Goal: Task Accomplishment & Management: Complete application form

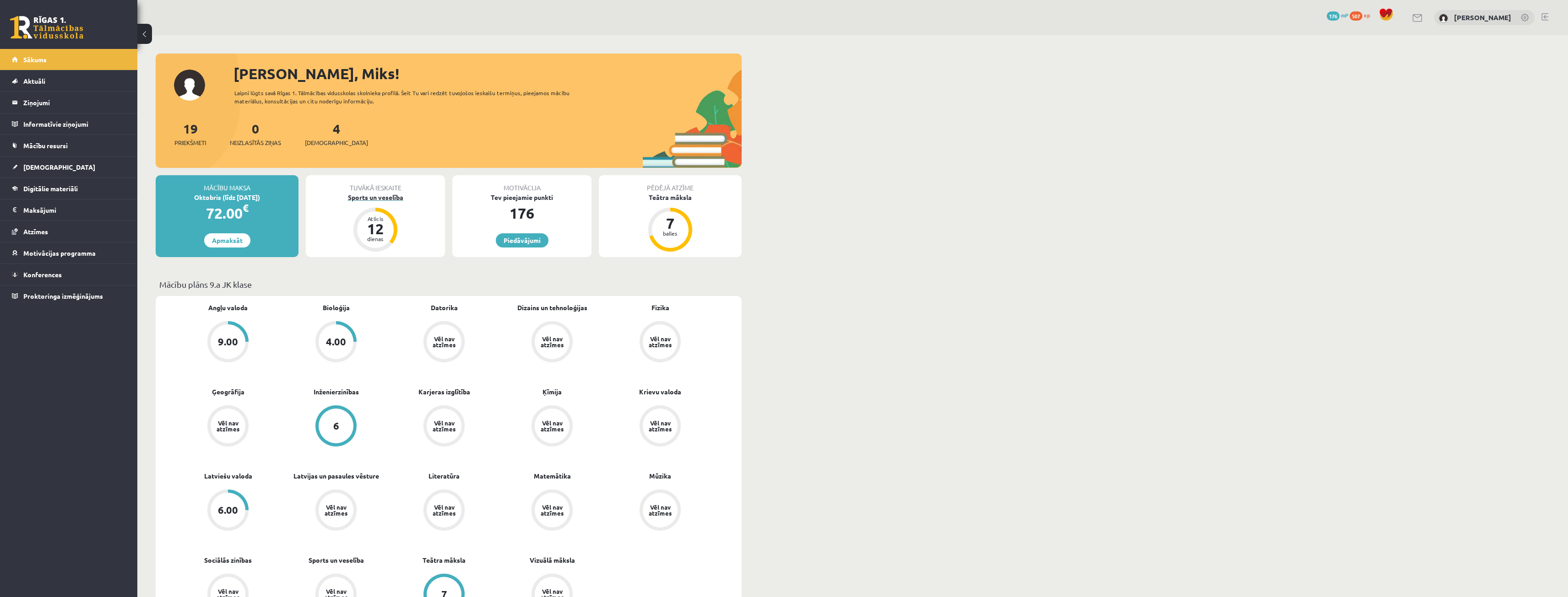
click at [401, 200] on div "Sports un veselība" at bounding box center [375, 197] width 139 height 9
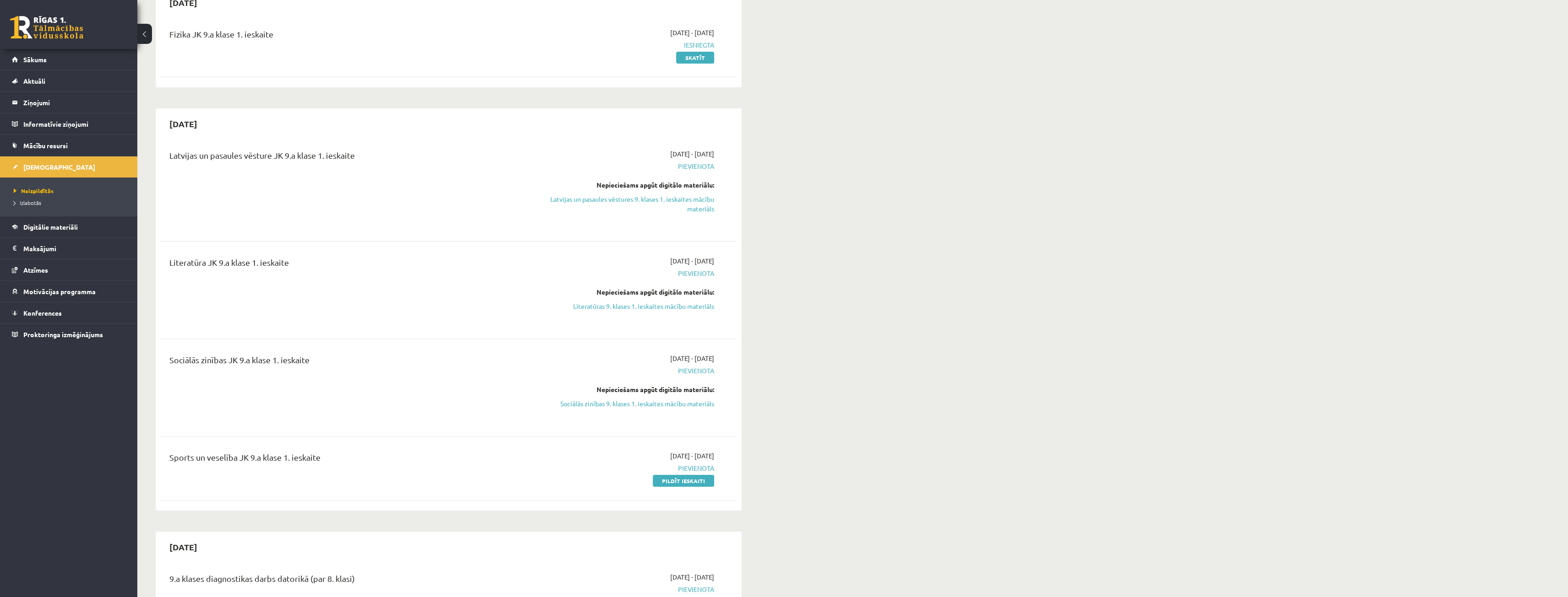
scroll to position [138, 0]
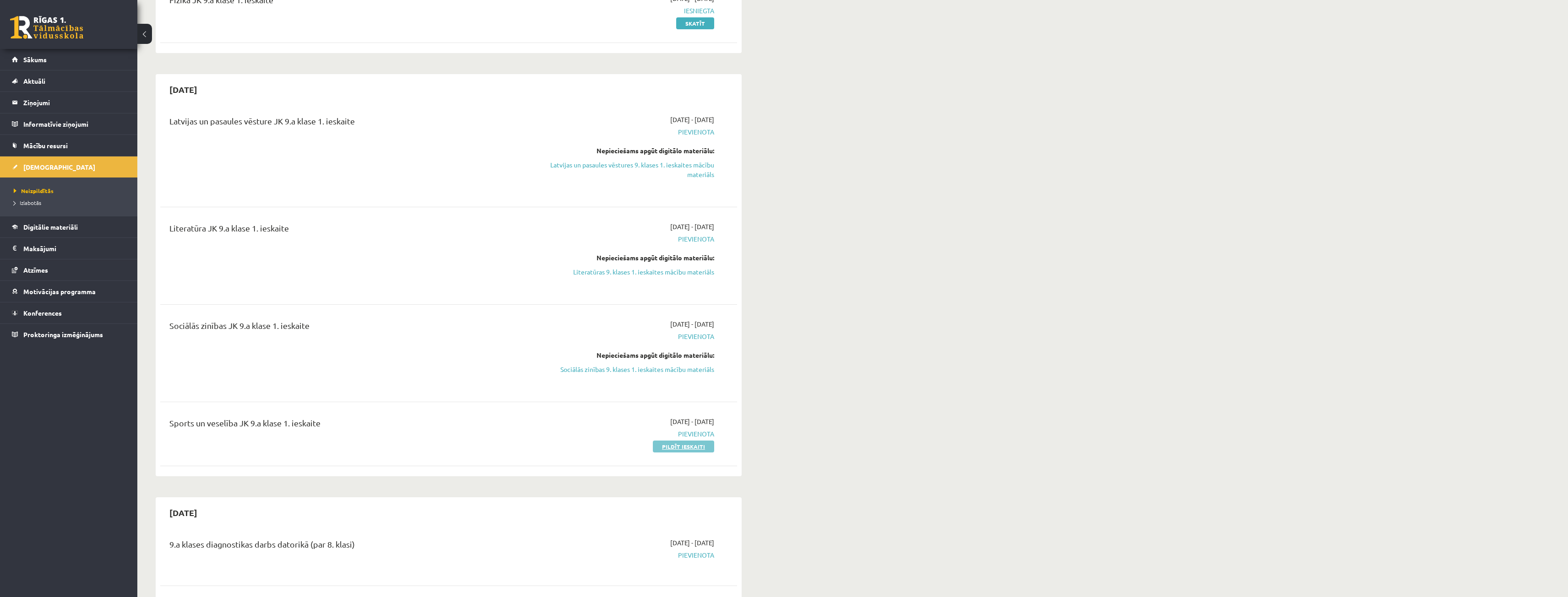
click at [682, 448] on link "Pildīt ieskaiti" at bounding box center [684, 447] width 61 height 12
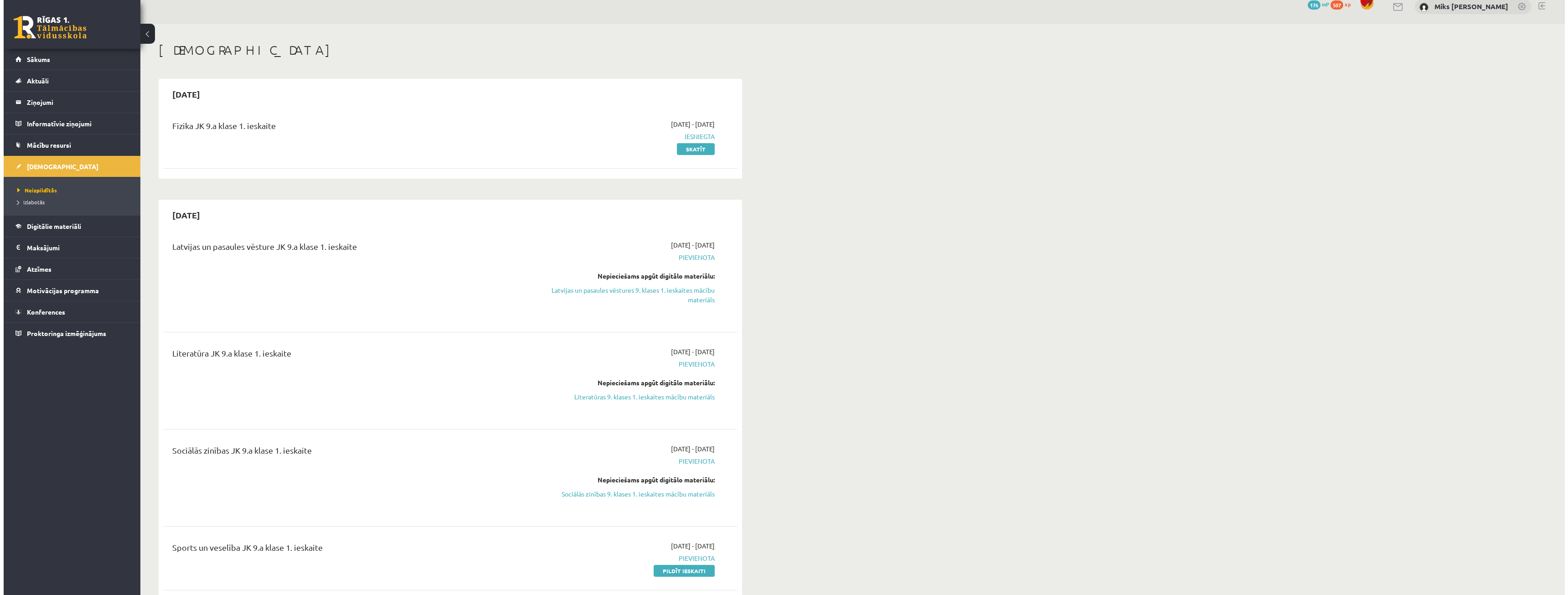
scroll to position [0, 0]
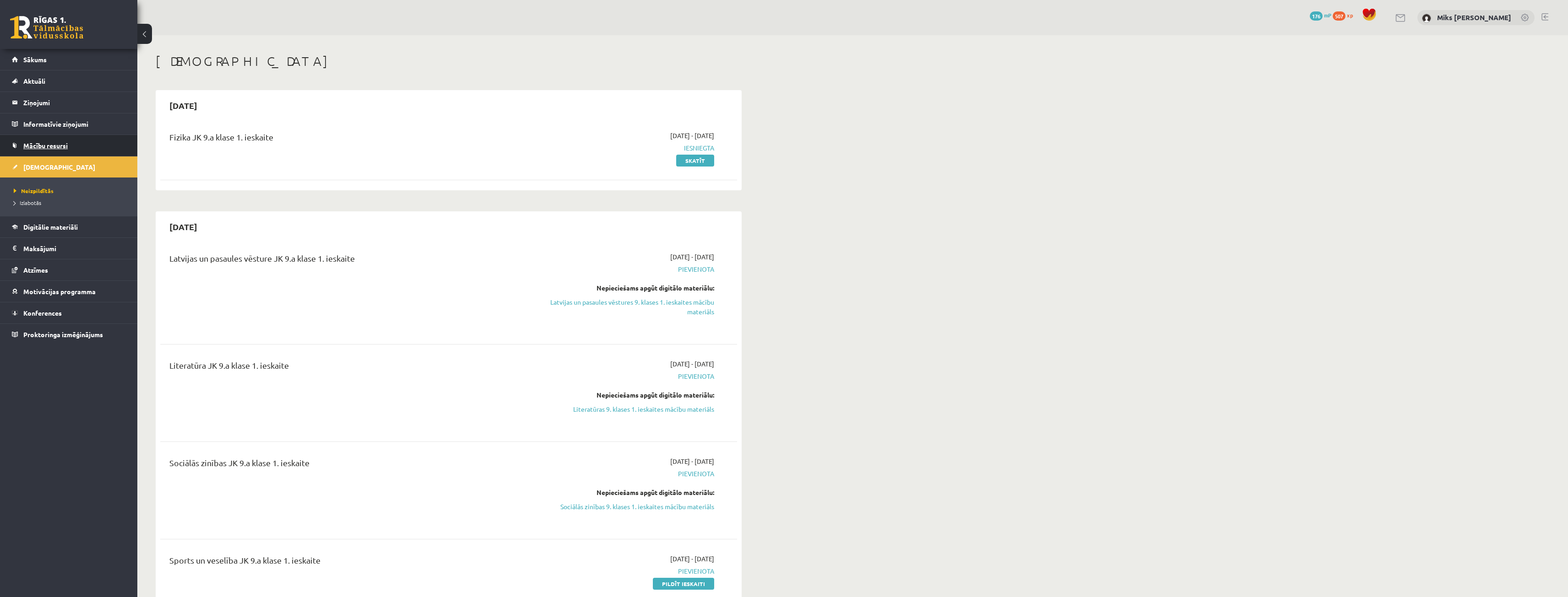
click at [64, 149] on link "Mācību resursi" at bounding box center [69, 145] width 114 height 21
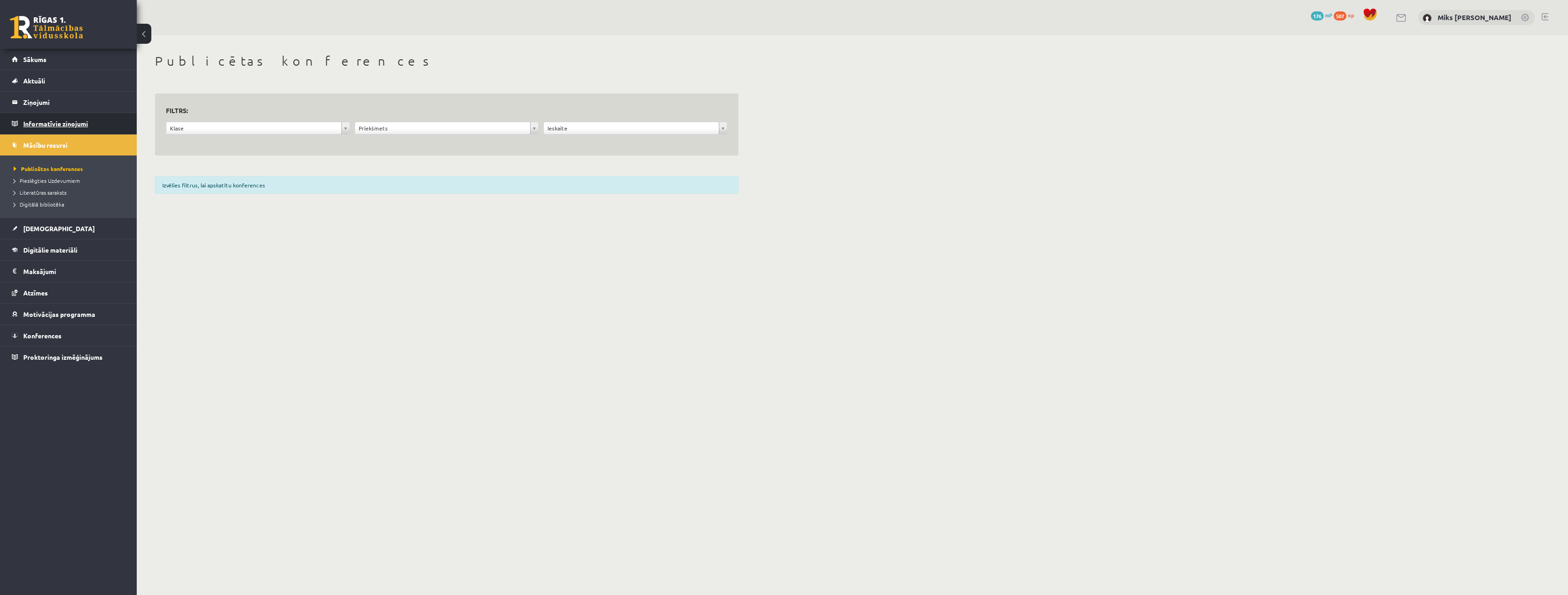
click at [50, 121] on legend "Informatīvie ziņojumi 0" at bounding box center [74, 123] width 102 height 21
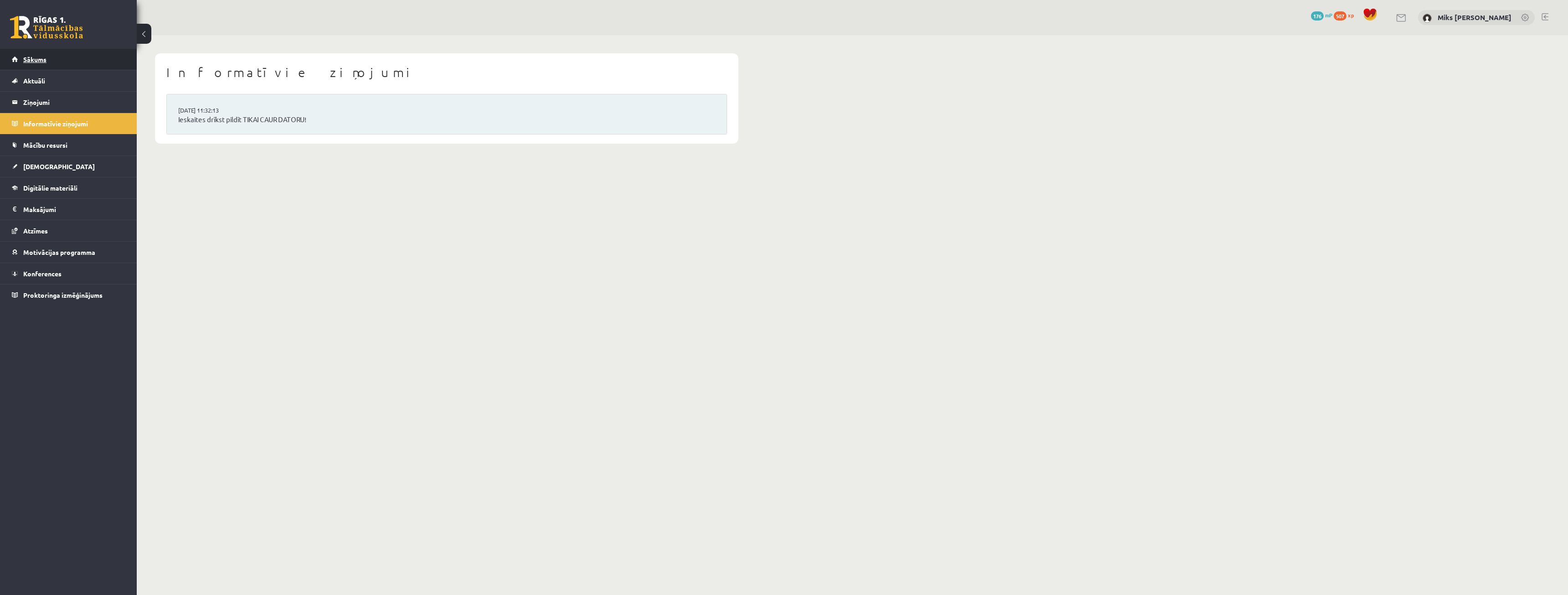
click at [36, 63] on link "Sākums" at bounding box center [68, 58] width 113 height 21
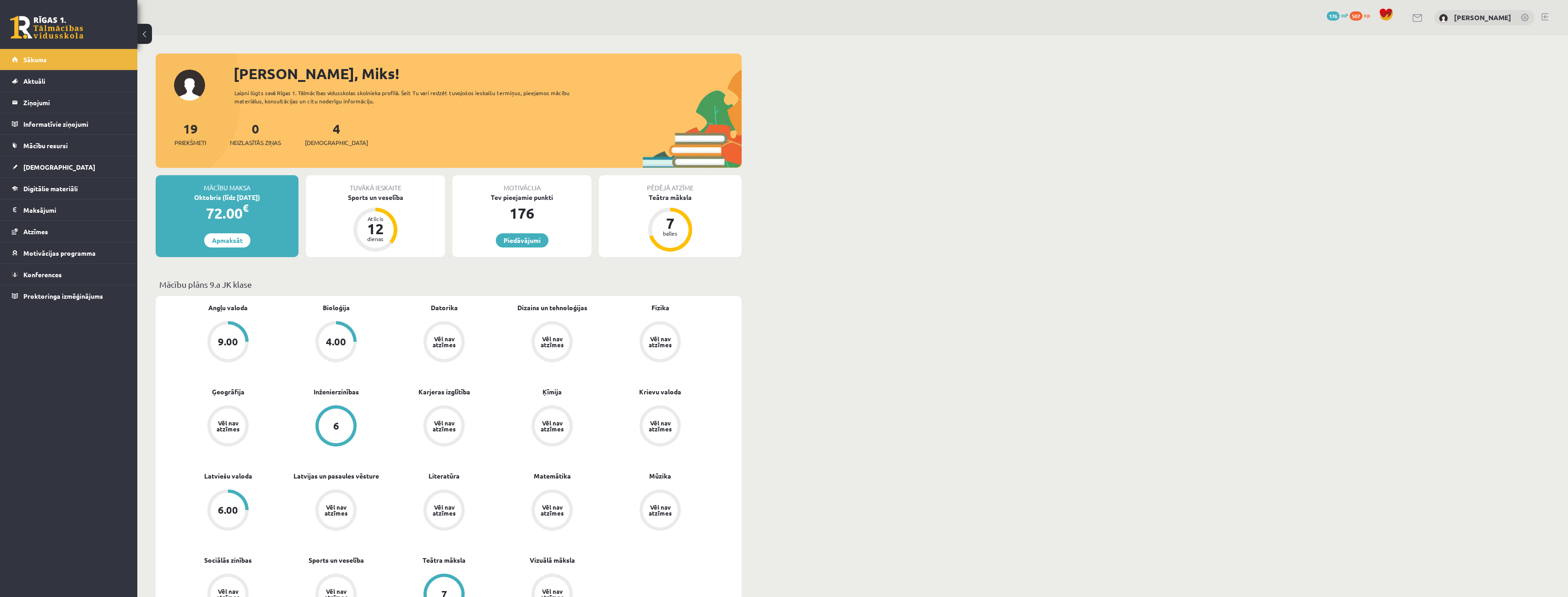
click at [38, 81] on span "Aktuāli" at bounding box center [34, 81] width 22 height 8
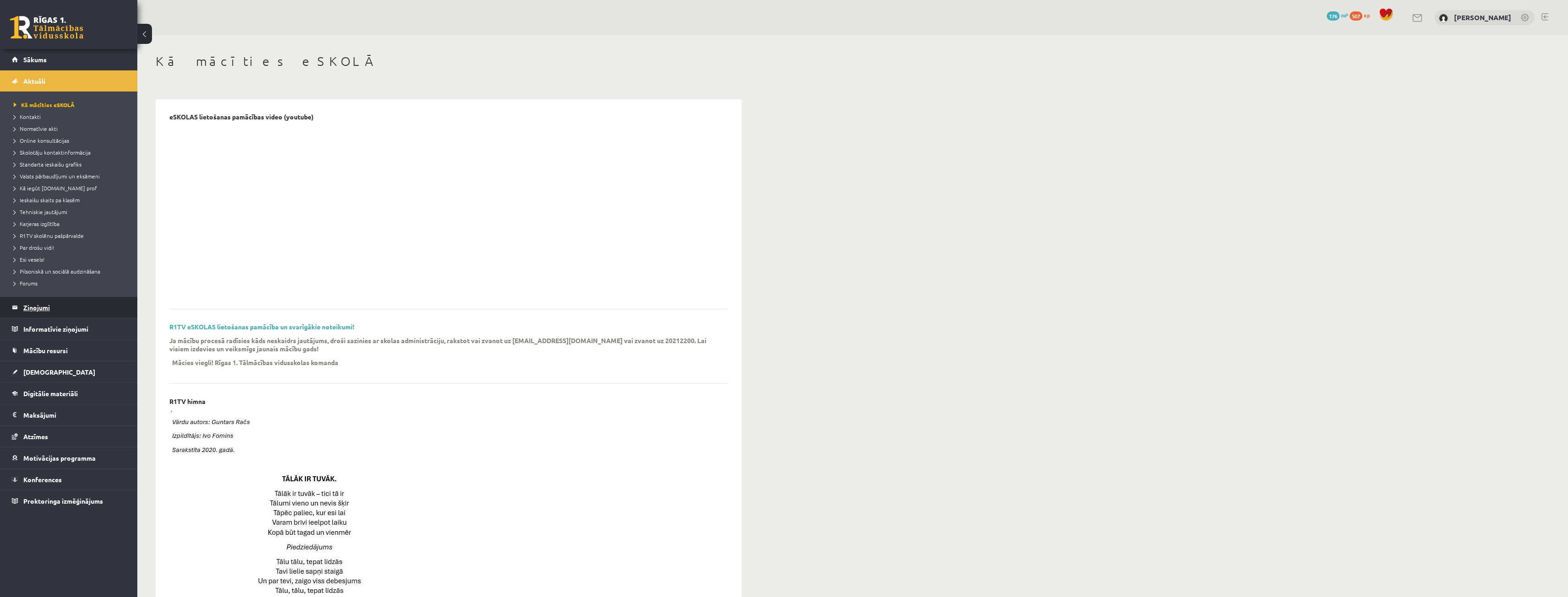
click at [39, 313] on legend "Ziņojumi 0" at bounding box center [74, 307] width 103 height 21
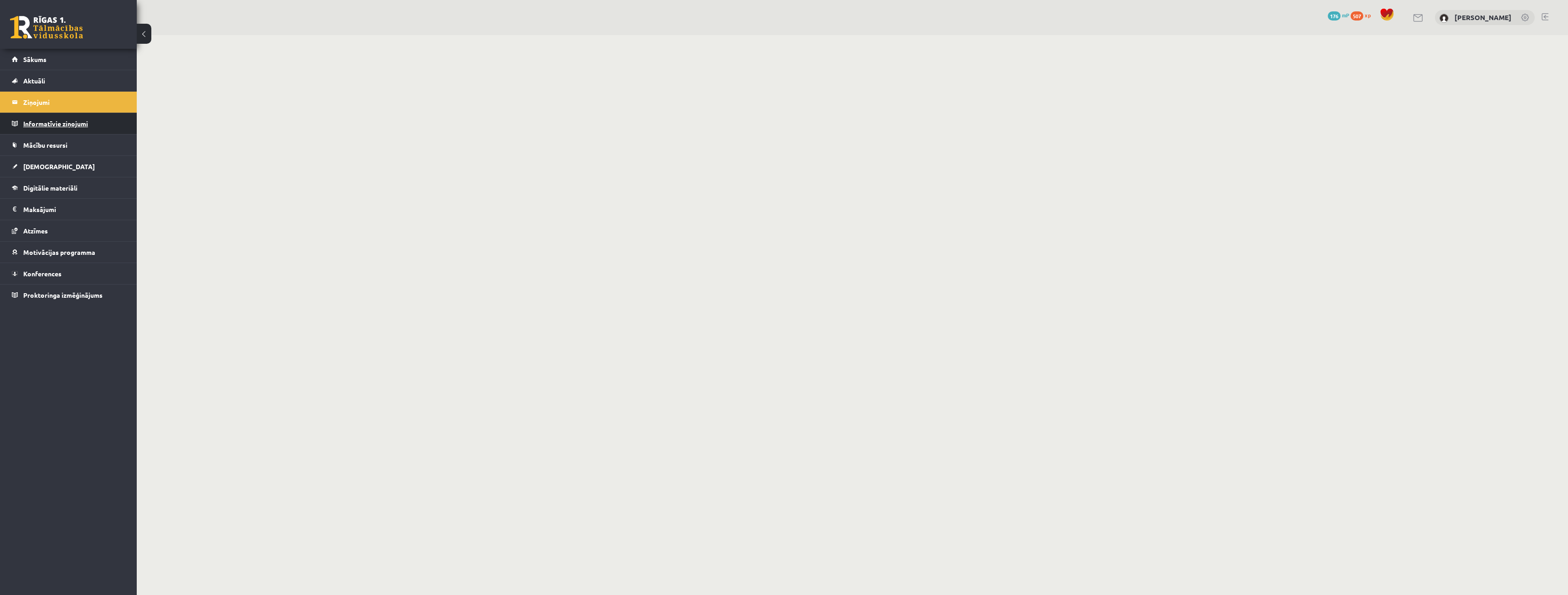
click at [51, 126] on legend "Informatīvie ziņojumi 0" at bounding box center [74, 123] width 102 height 21
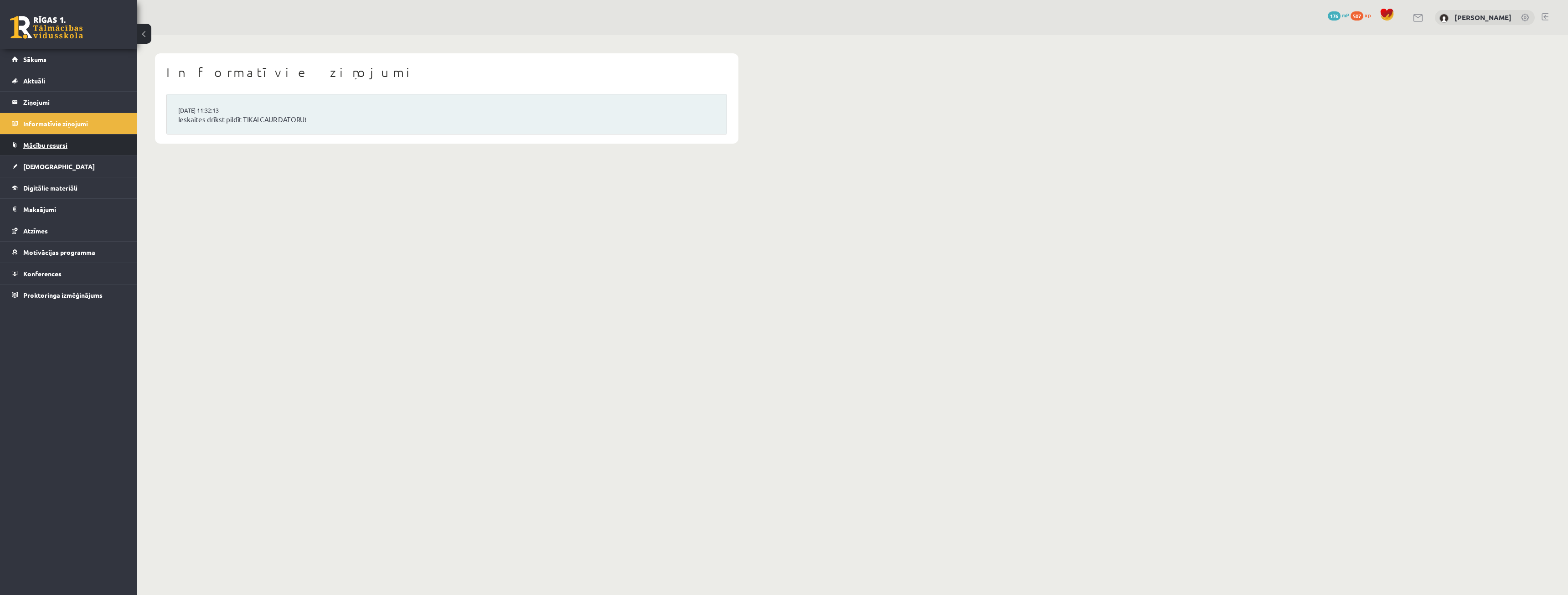
click at [47, 143] on span "Mācību resursi" at bounding box center [45, 144] width 44 height 8
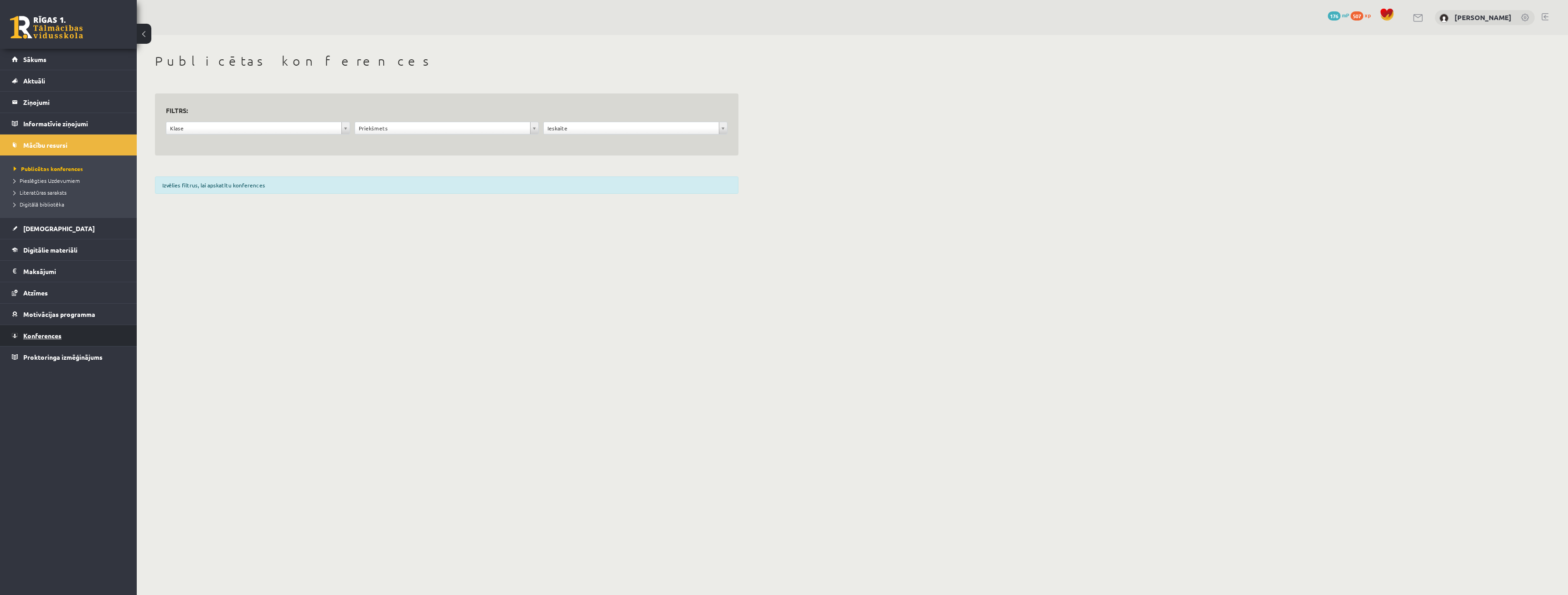
click at [44, 333] on span "Konferences" at bounding box center [42, 335] width 38 height 8
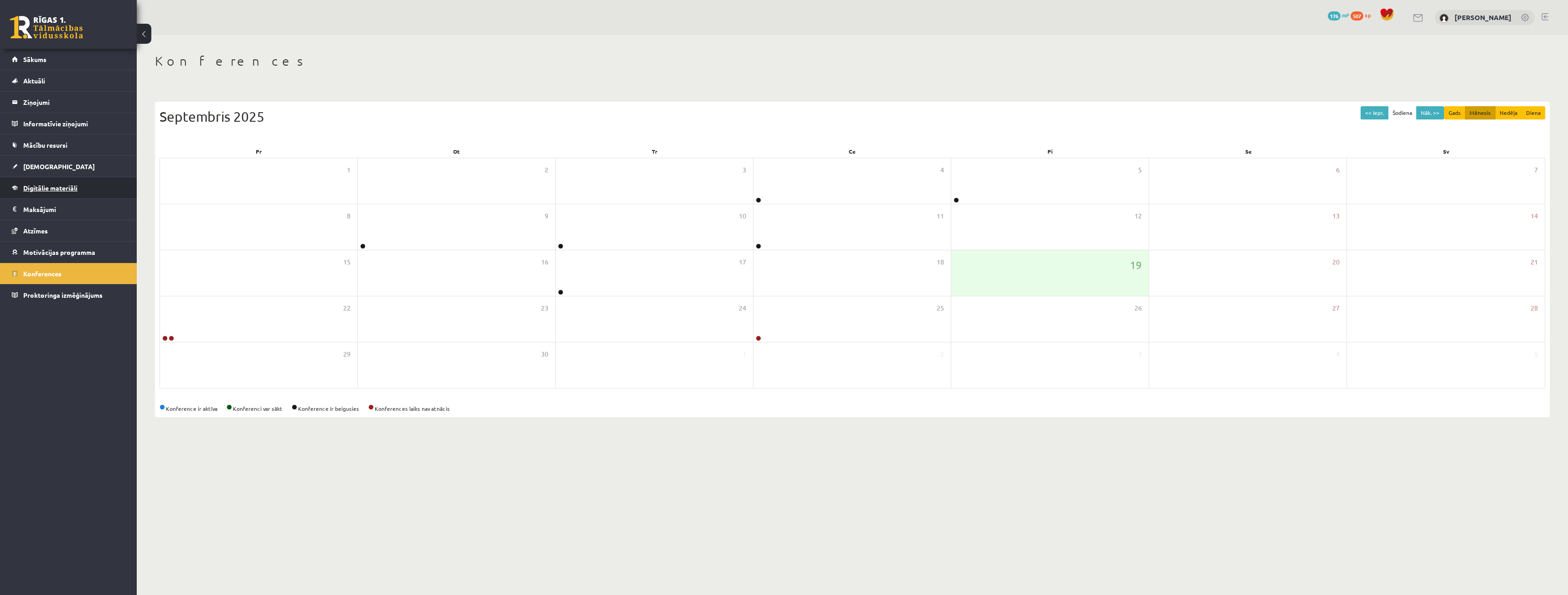
click at [35, 192] on link "Digitālie materiāli" at bounding box center [68, 187] width 113 height 21
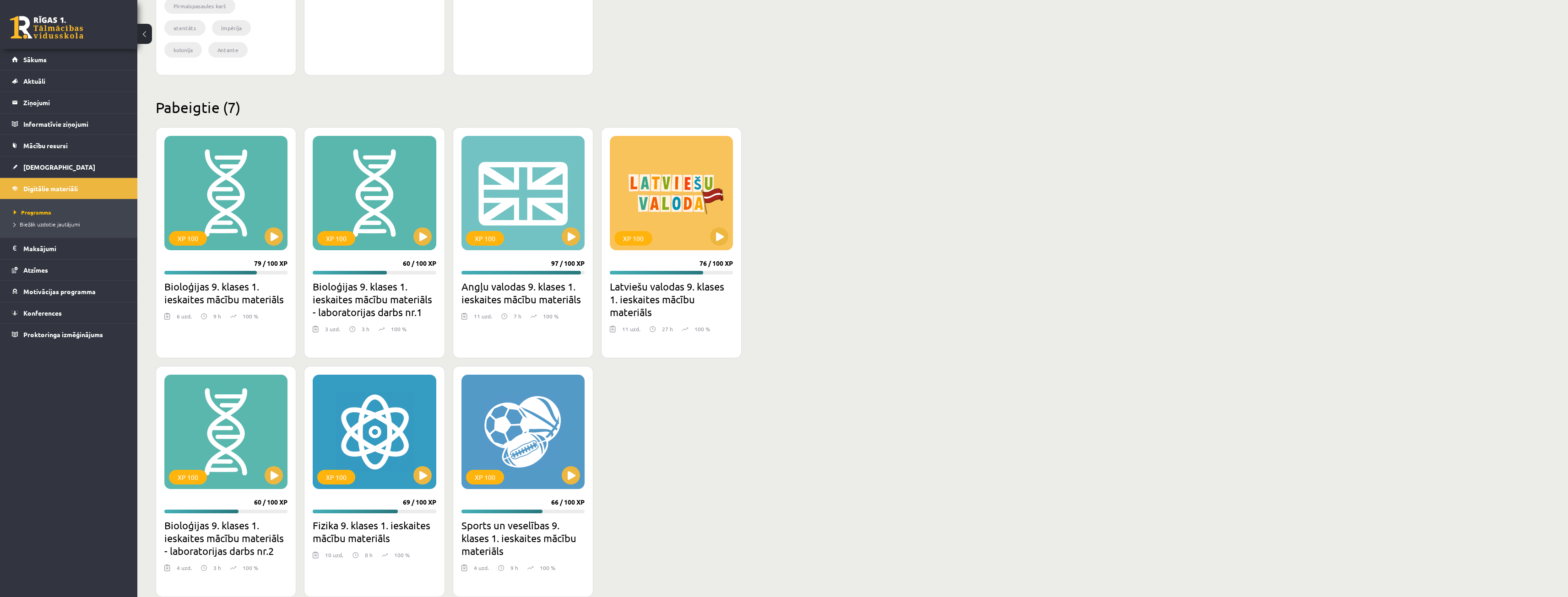
scroll to position [499, 0]
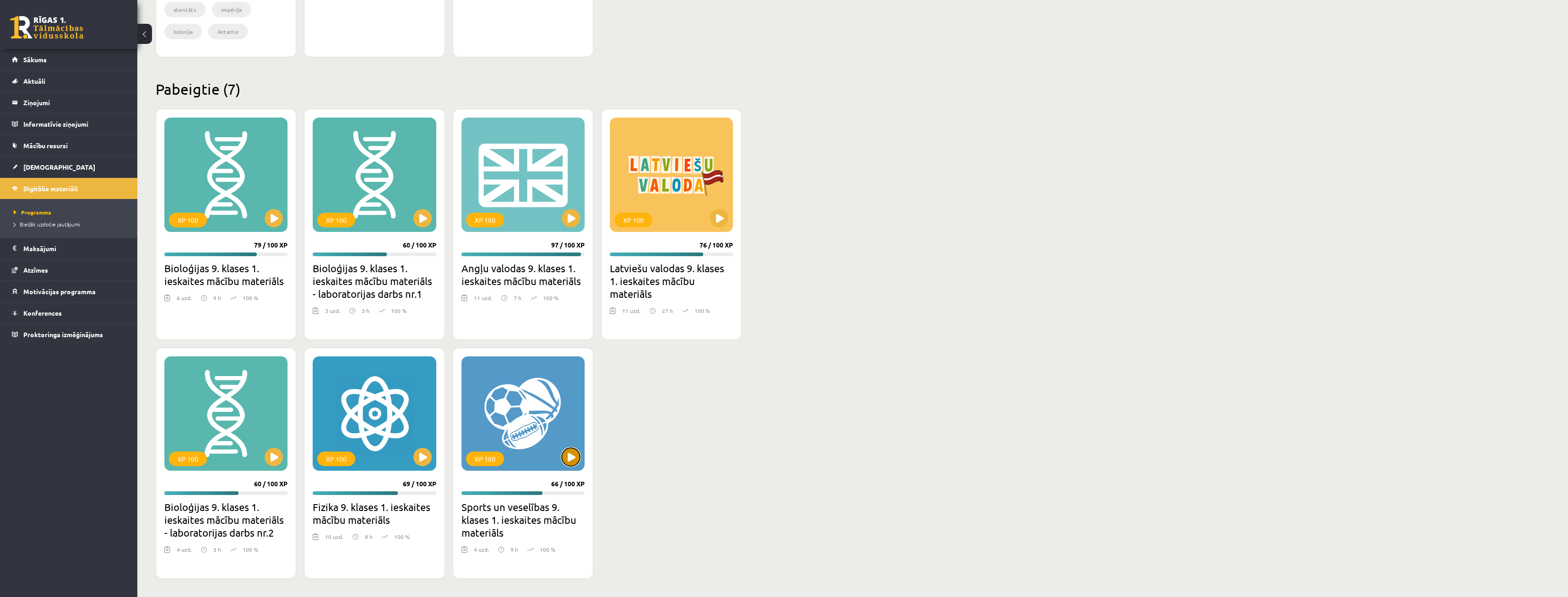
click at [571, 460] on button at bounding box center [571, 458] width 18 height 18
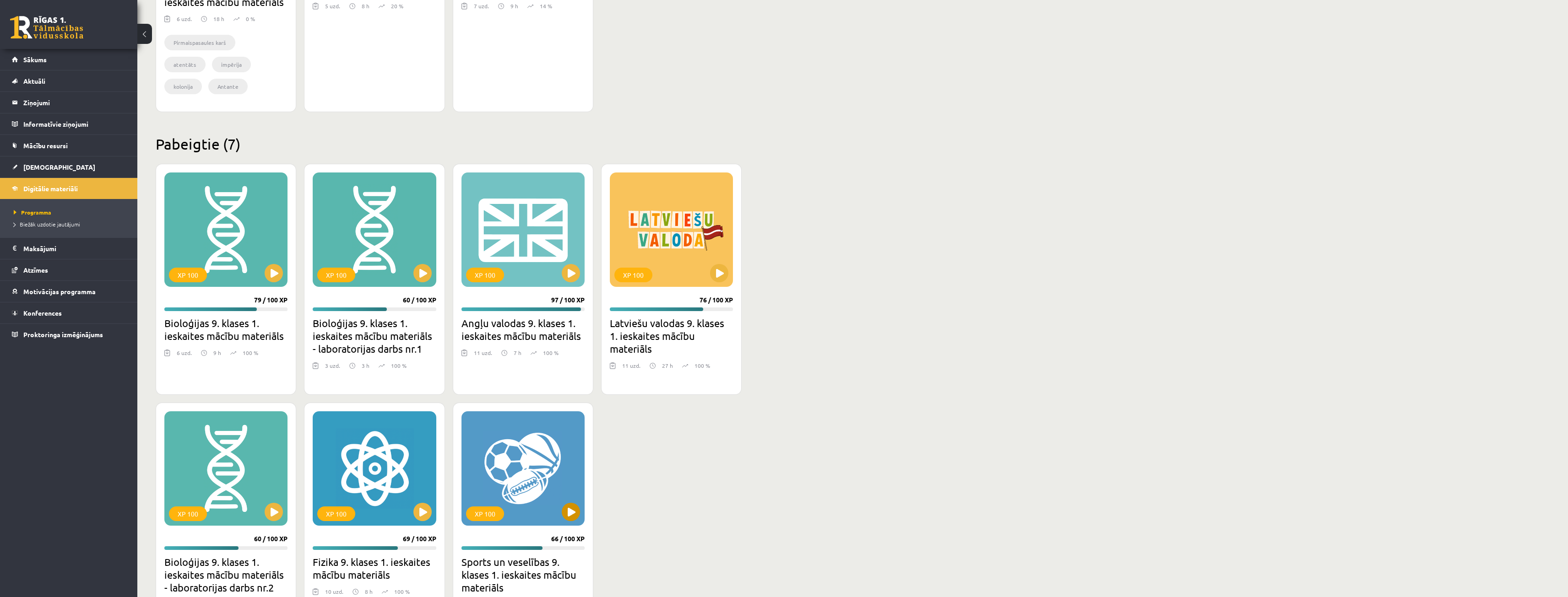
scroll to position [407, 0]
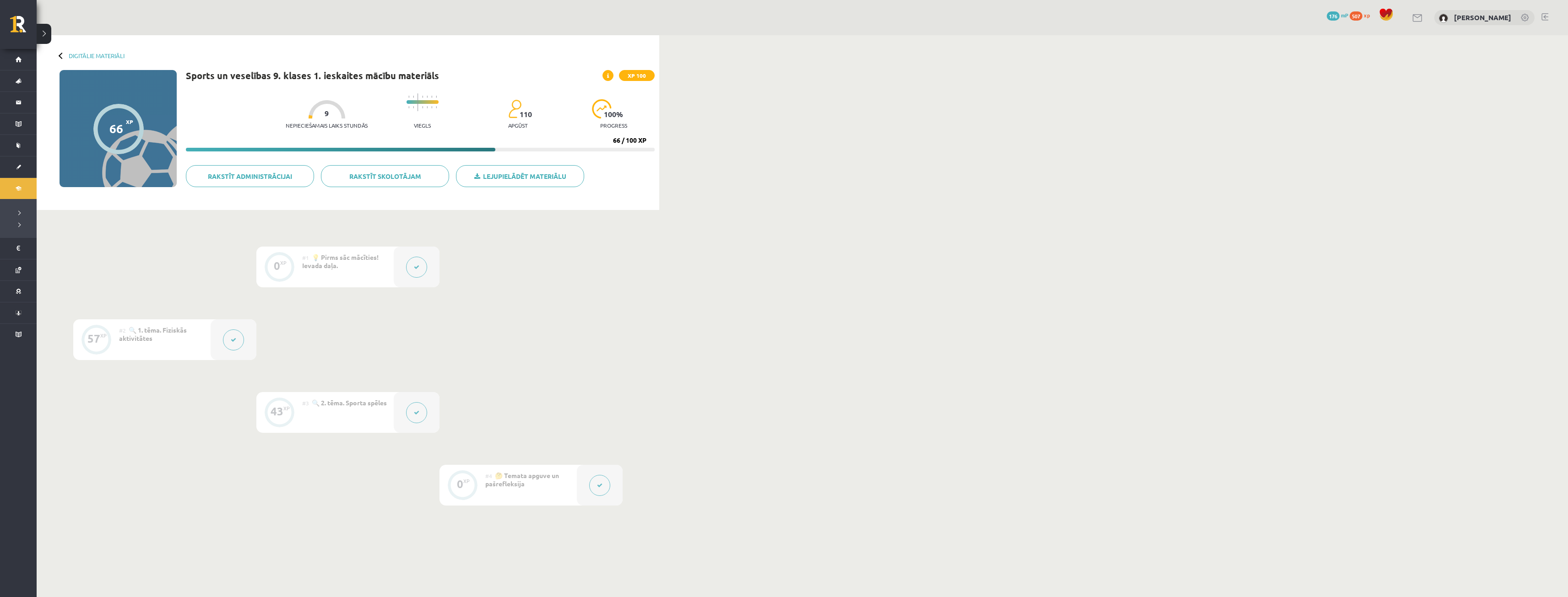
click at [602, 494] on button at bounding box center [599, 485] width 21 height 21
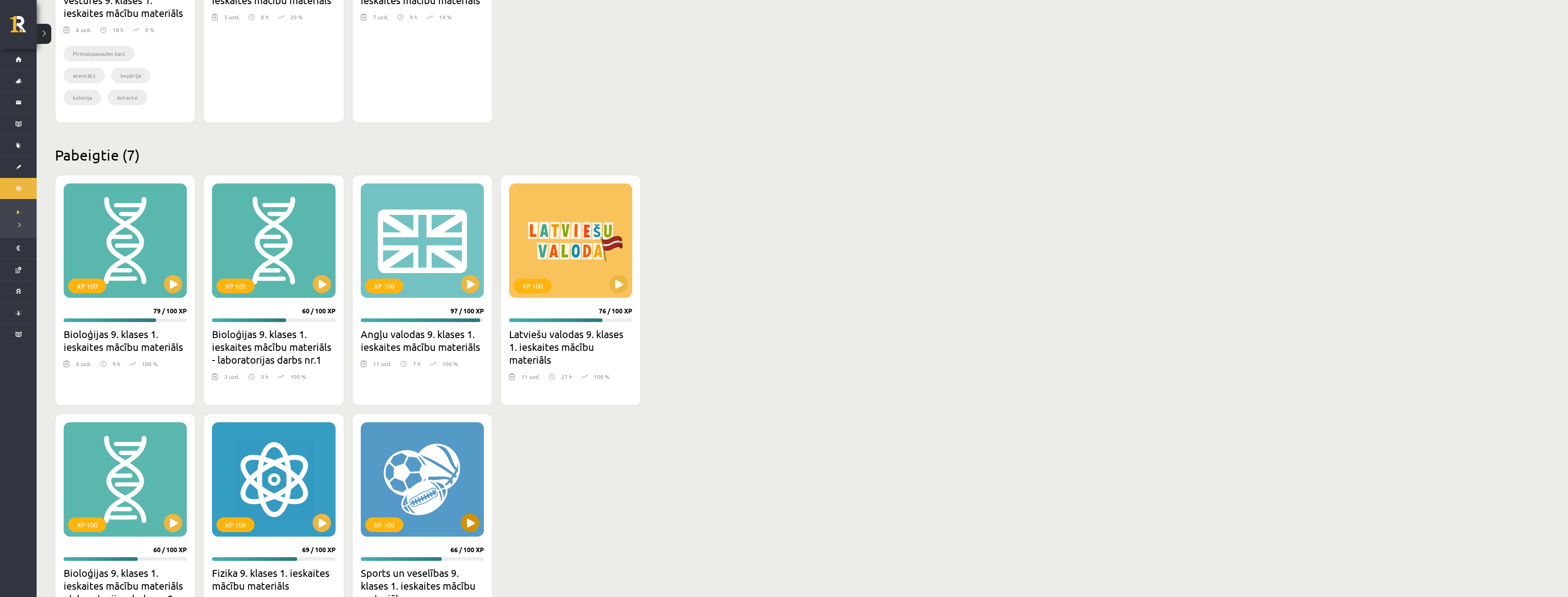
scroll to position [499, 0]
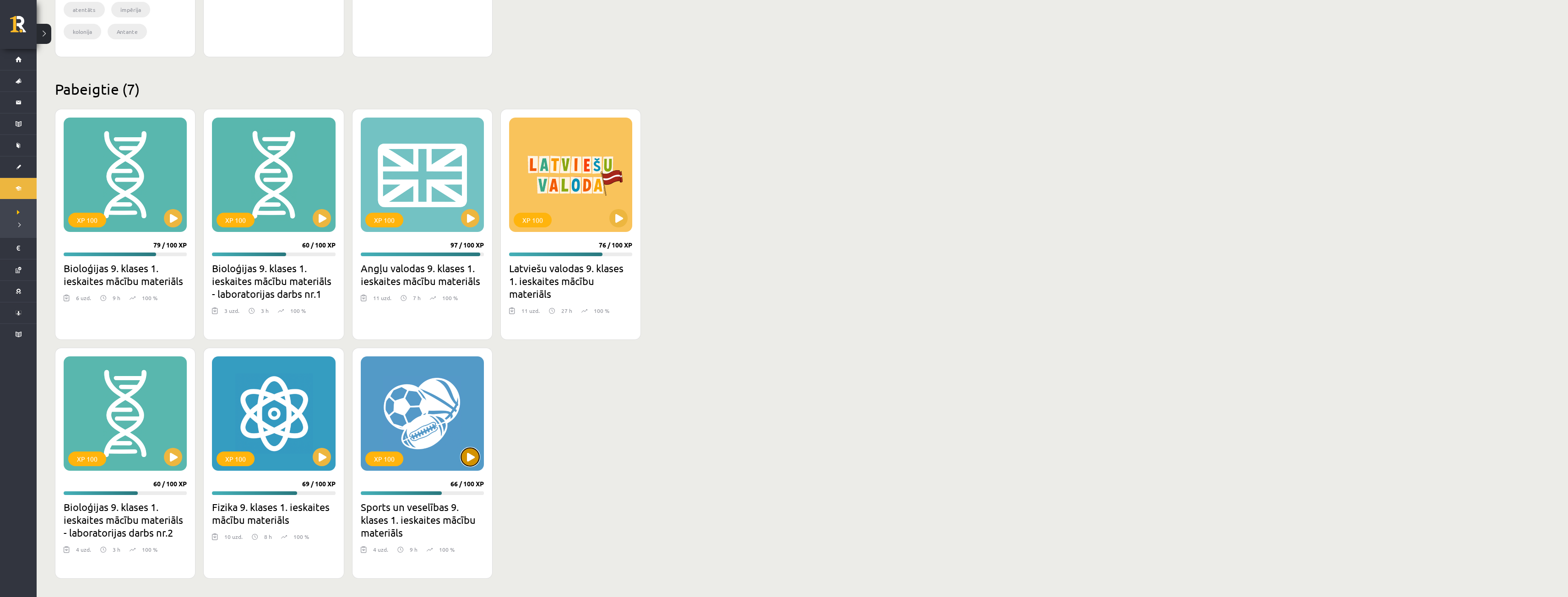
click at [466, 456] on button at bounding box center [471, 458] width 18 height 18
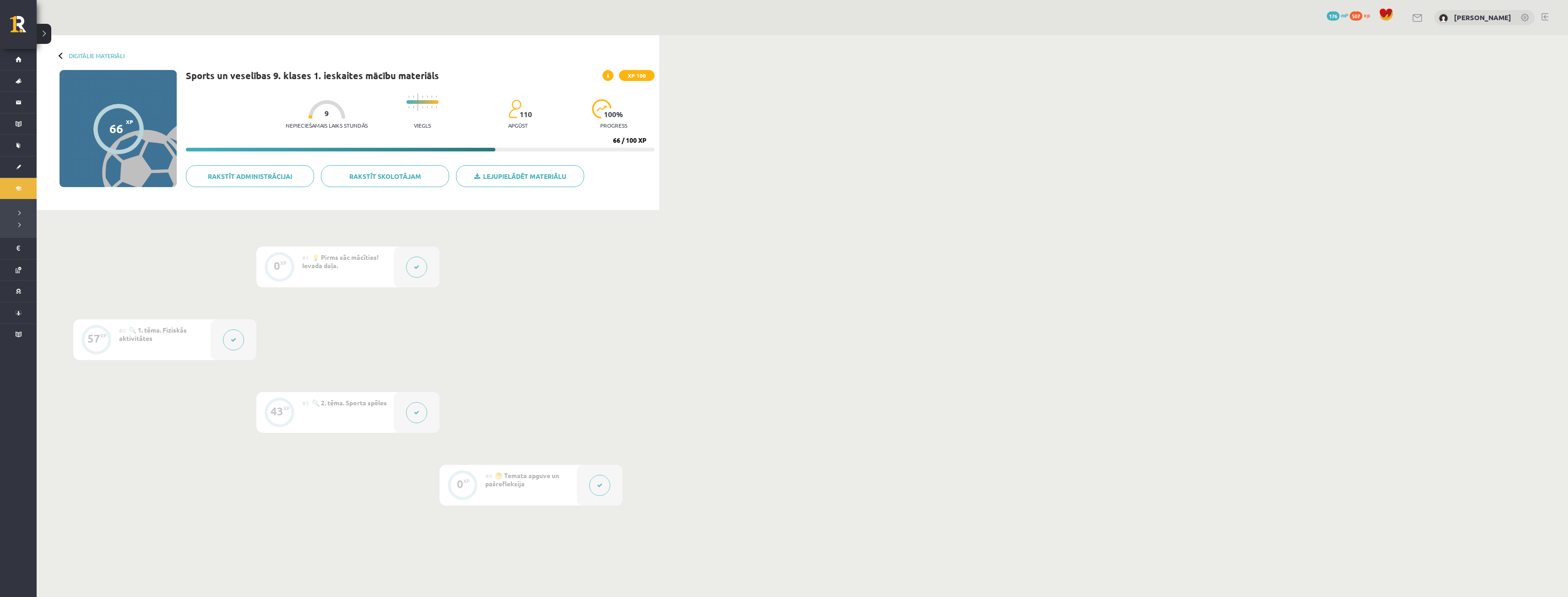
click at [406, 412] on button at bounding box center [417, 413] width 21 height 21
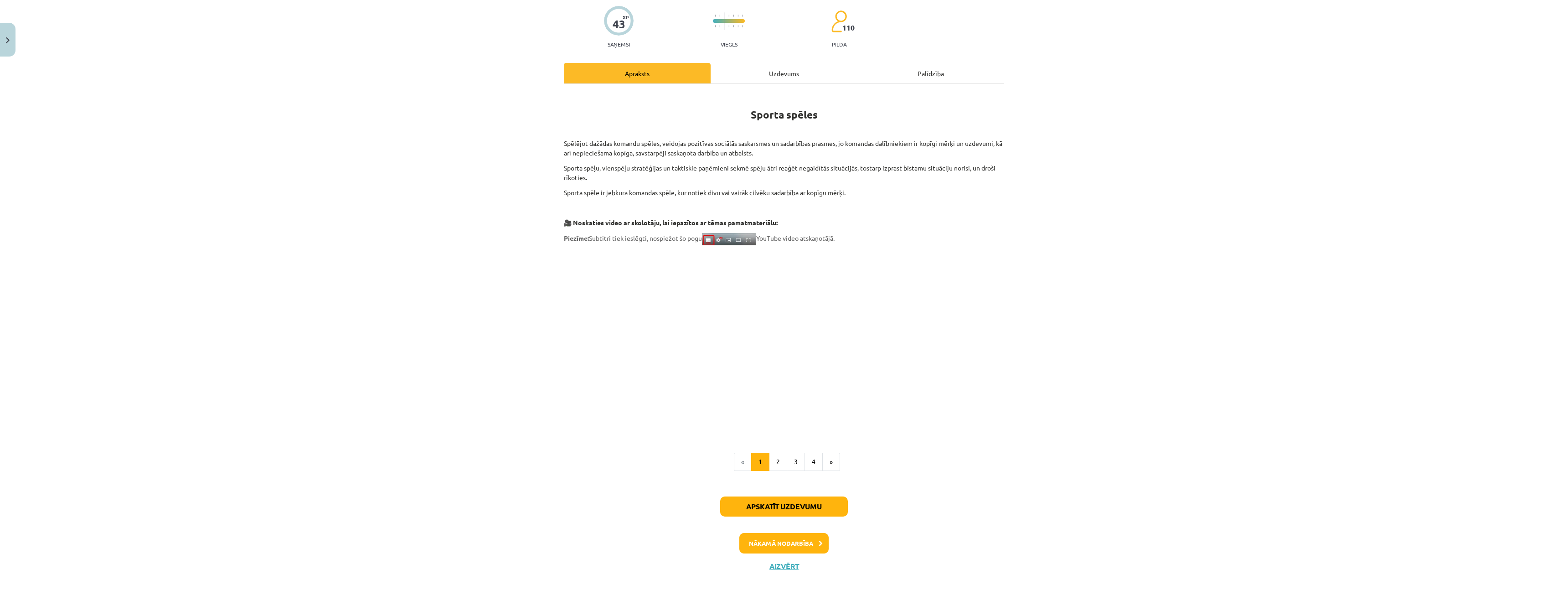
scroll to position [80, 0]
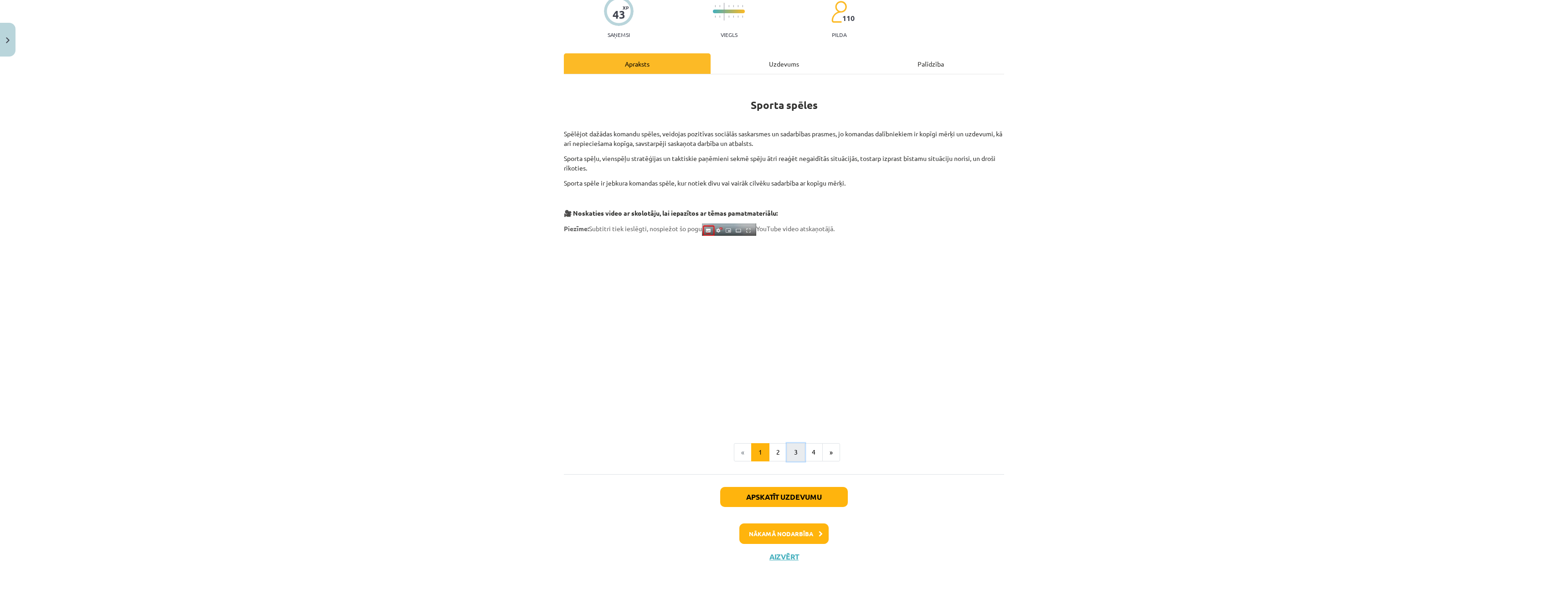
click at [800, 458] on button "3" at bounding box center [795, 452] width 18 height 18
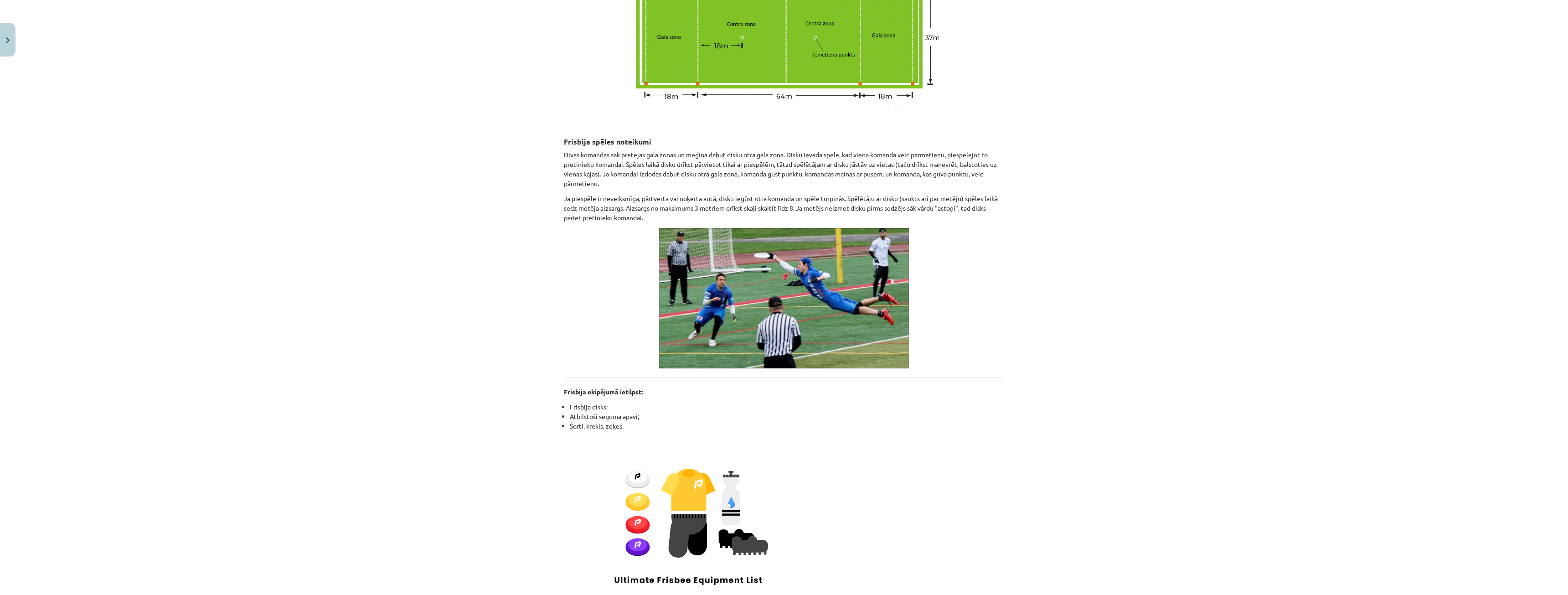
scroll to position [456, 0]
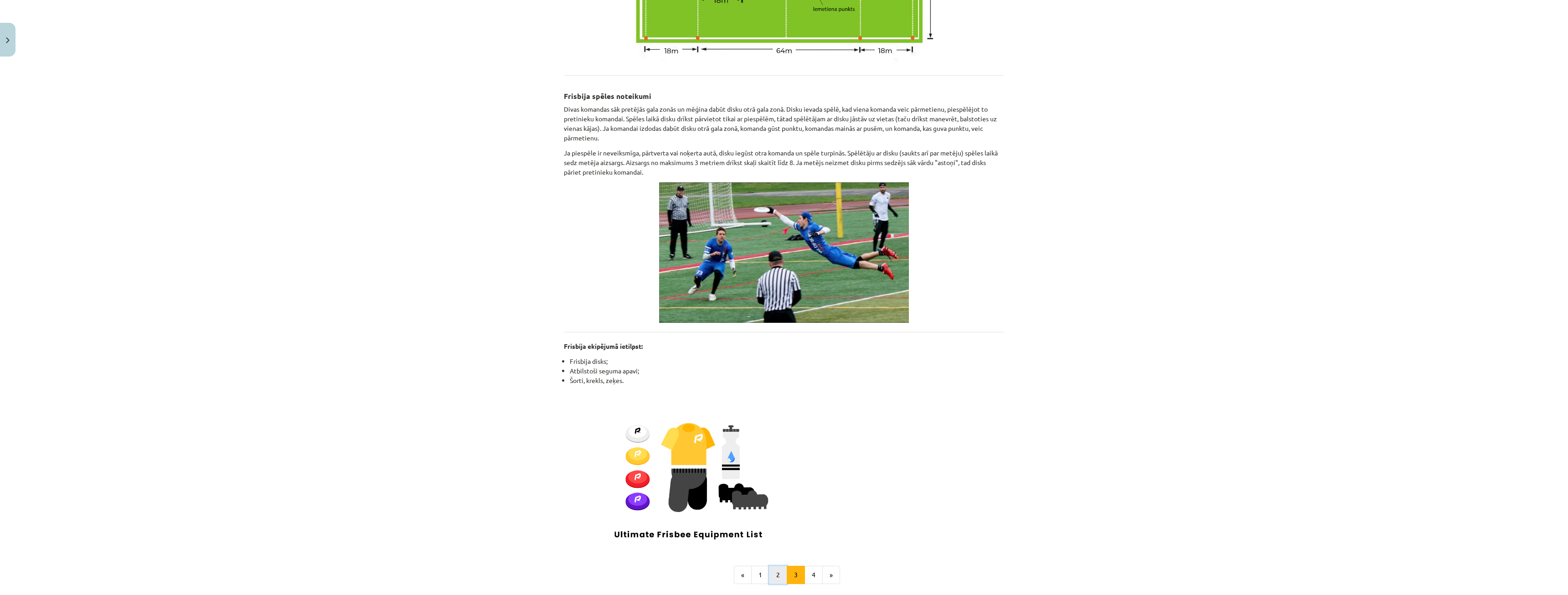
click at [773, 570] on button "2" at bounding box center [778, 575] width 18 height 18
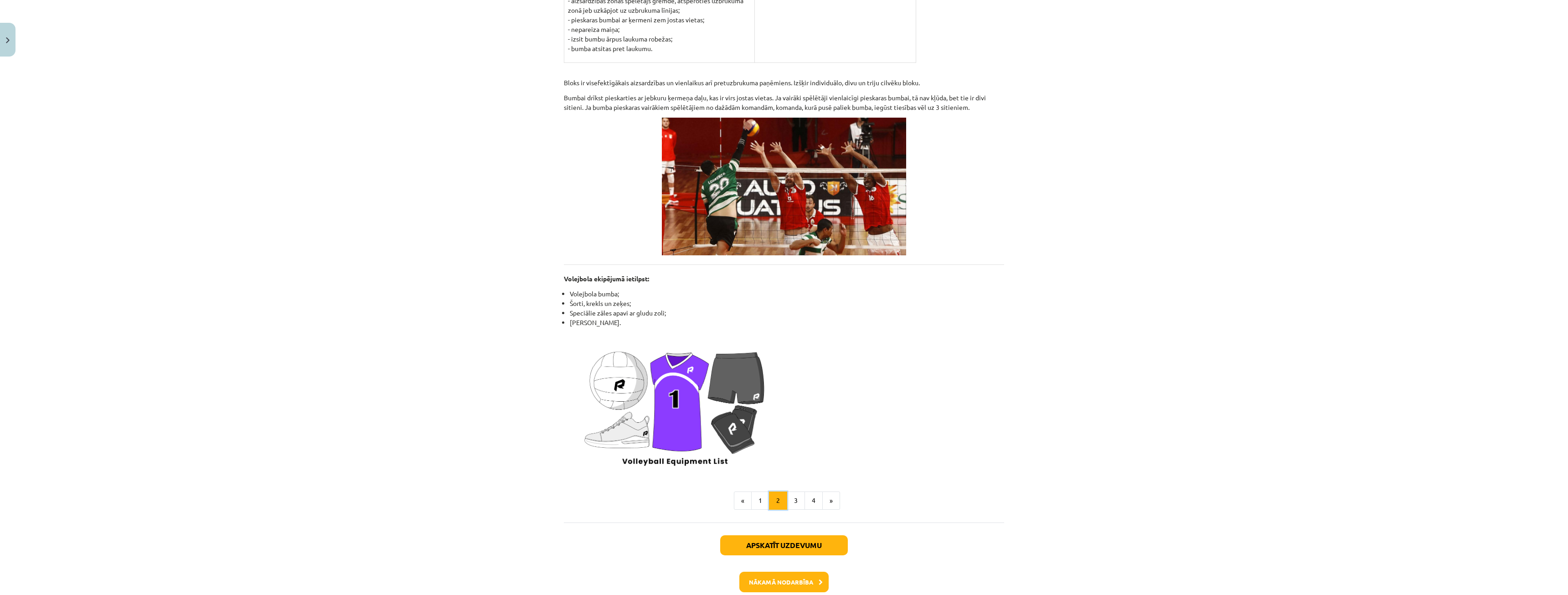
scroll to position [919, 0]
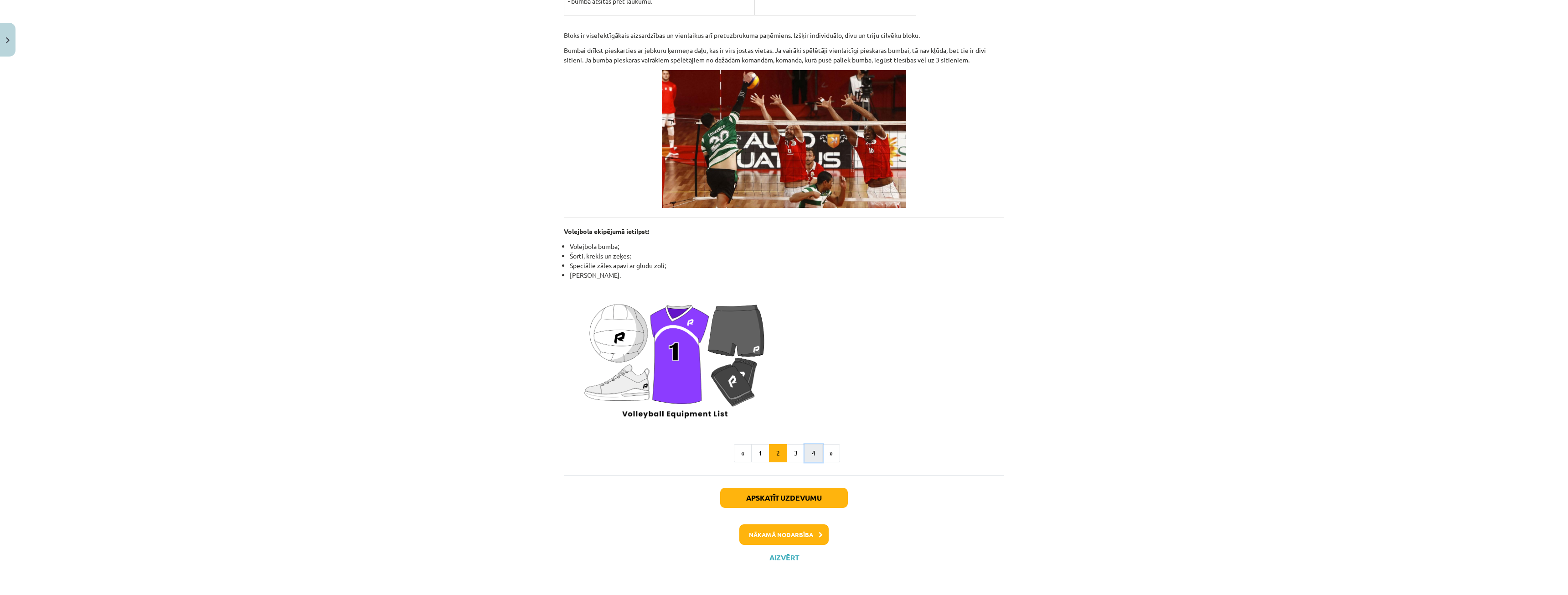
click at [809, 461] on button "4" at bounding box center [814, 453] width 18 height 18
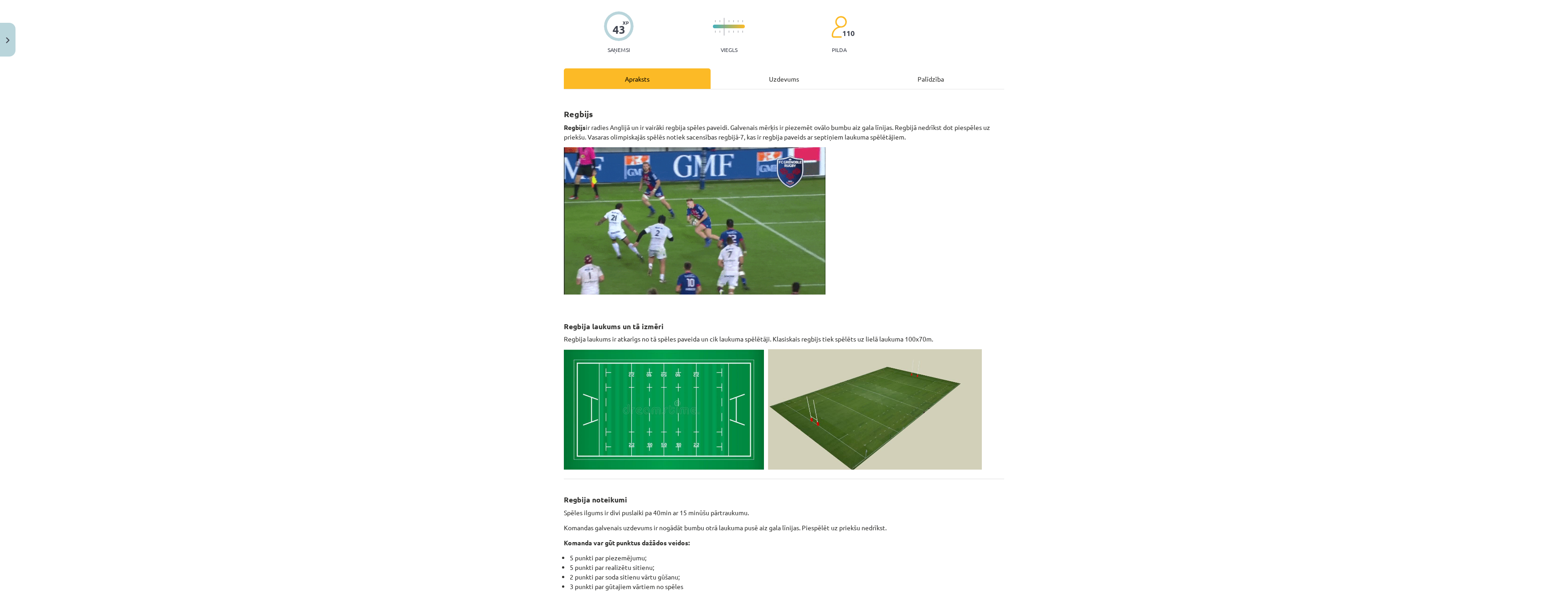
scroll to position [0, 0]
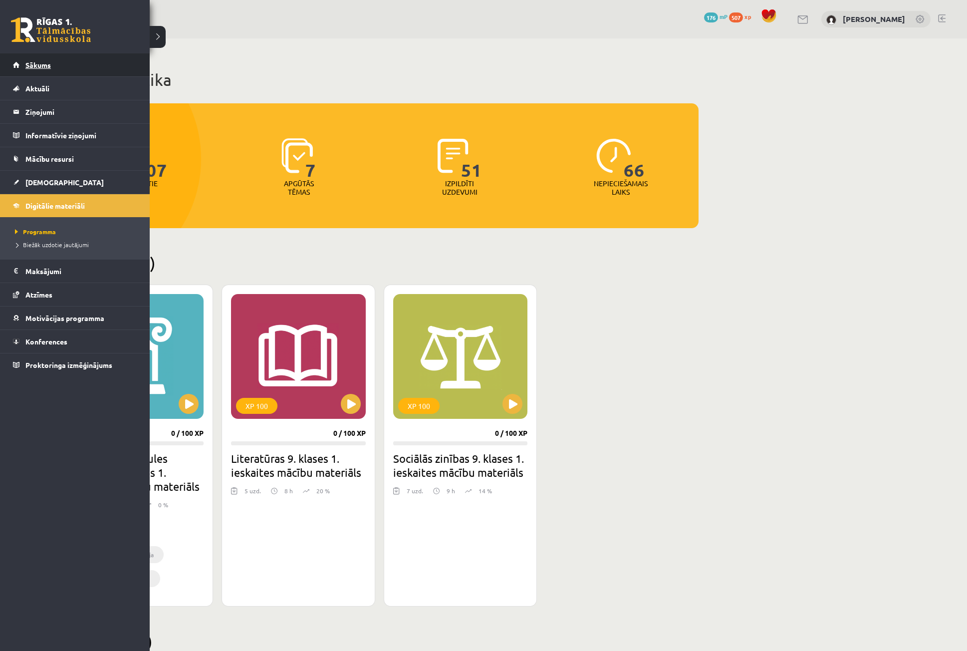
click at [32, 67] on span "Sākums" at bounding box center [37, 64] width 25 height 9
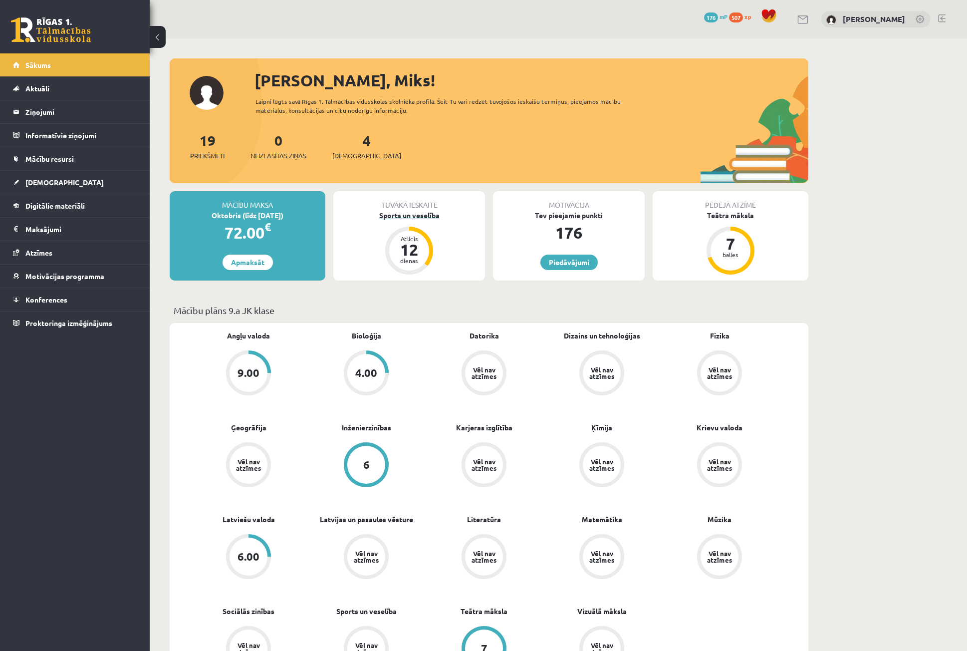
click at [411, 216] on div "Sports un veselība" at bounding box center [409, 215] width 152 height 10
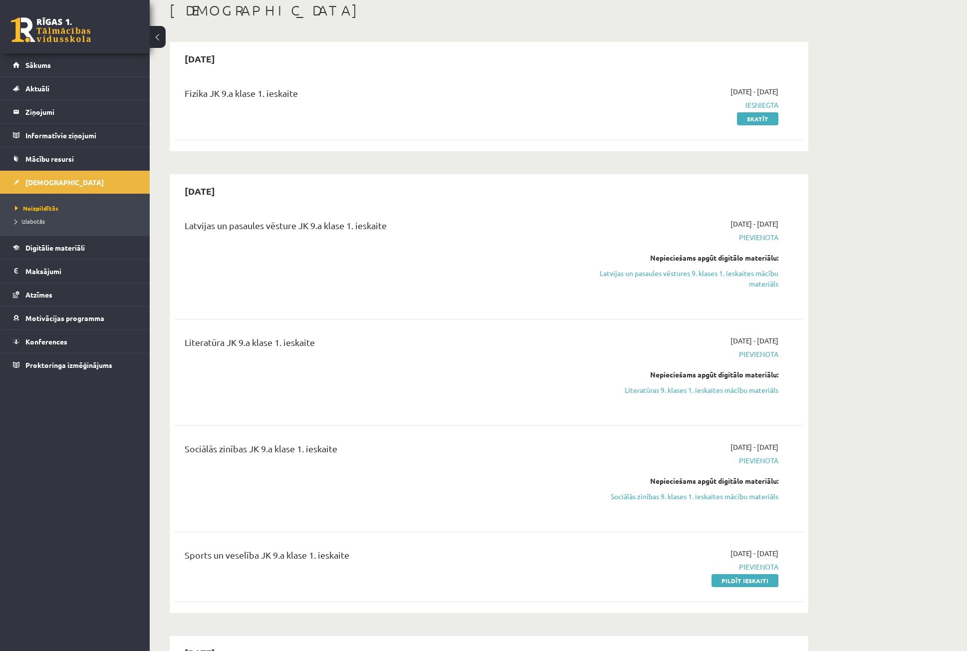
scroll to position [100, 0]
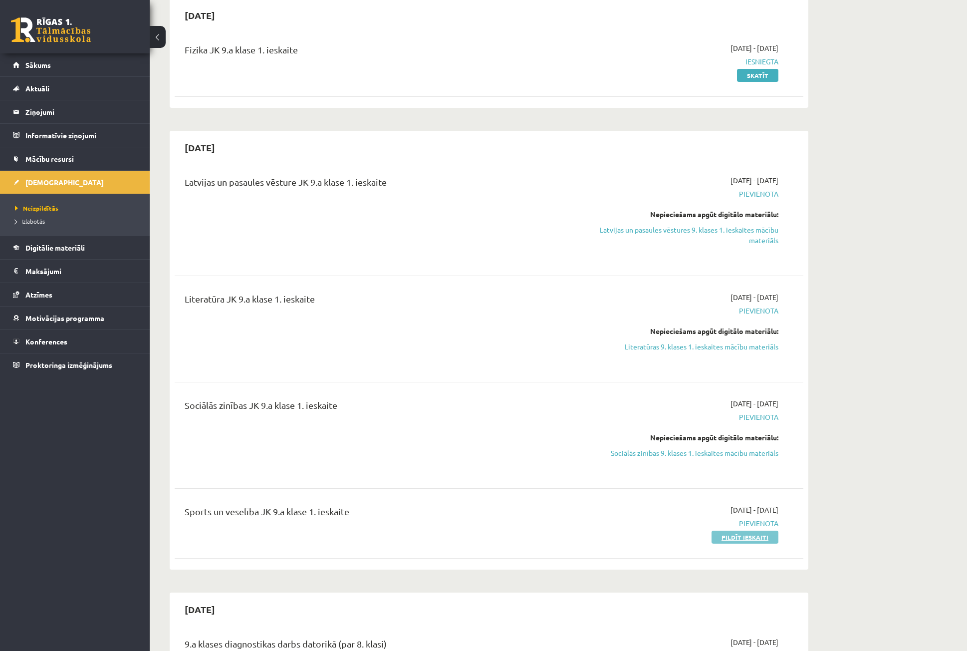
click at [760, 537] on link "Pildīt ieskaiti" at bounding box center [745, 536] width 67 height 13
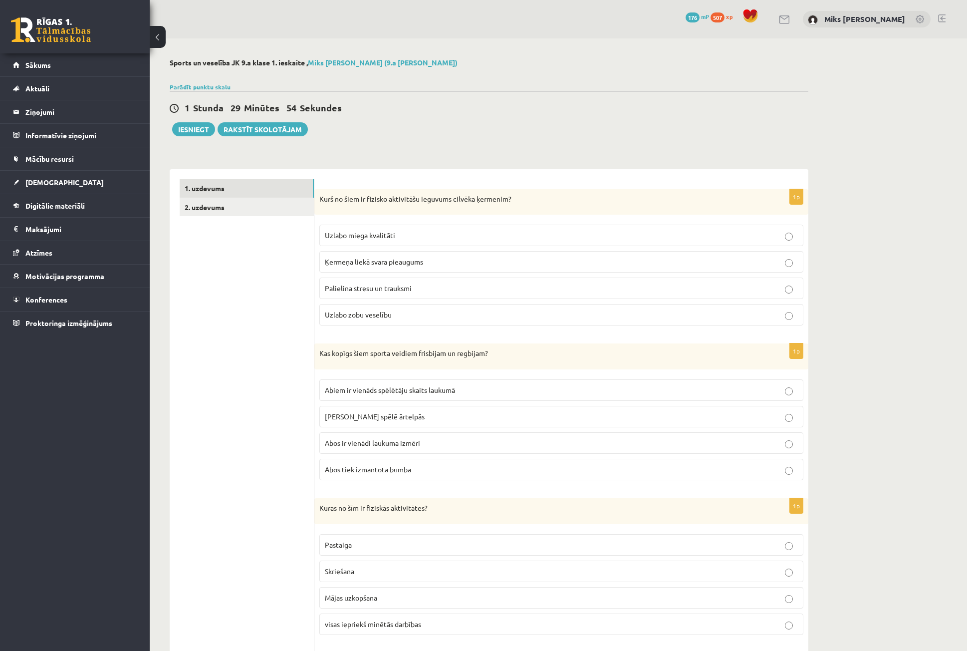
click at [416, 239] on p "Uzlabo miega kvalitāti" at bounding box center [561, 235] width 473 height 10
click at [394, 576] on label "Skriešana" at bounding box center [561, 570] width 484 height 21
click at [395, 617] on label "visas iepriekš minētās darbības" at bounding box center [561, 623] width 484 height 21
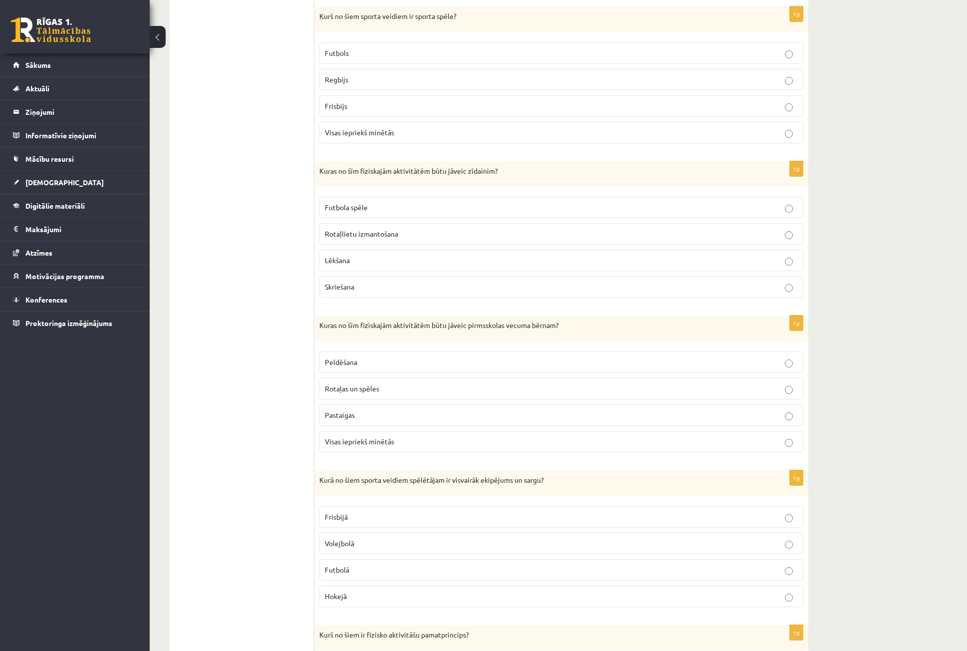
scroll to position [848, 0]
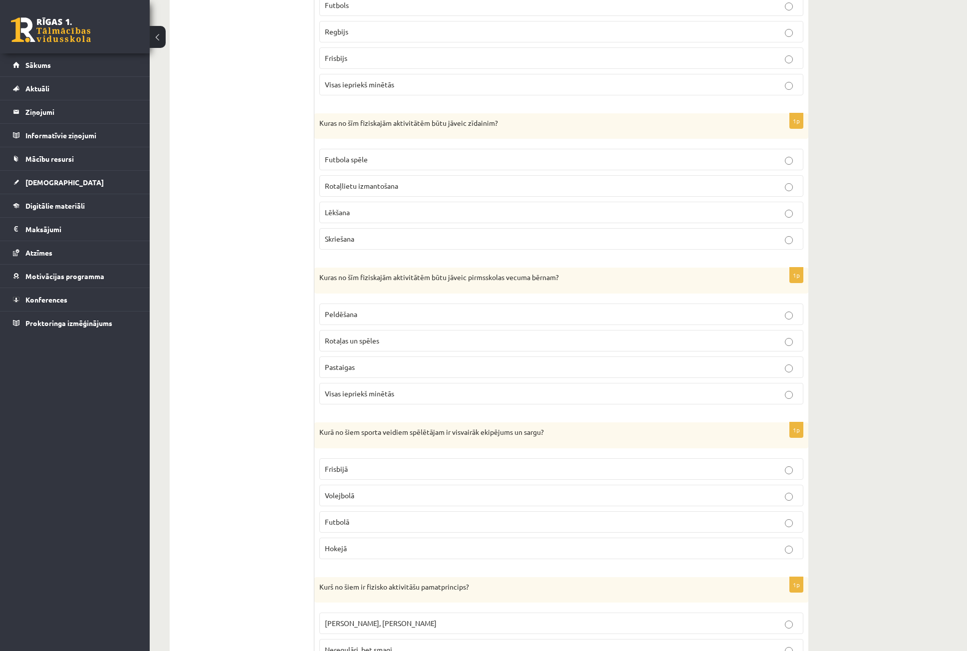
click at [396, 318] on p "Peldēšana" at bounding box center [561, 314] width 473 height 10
click at [387, 394] on span "Visas iepriekš minētās" at bounding box center [359, 393] width 69 height 9
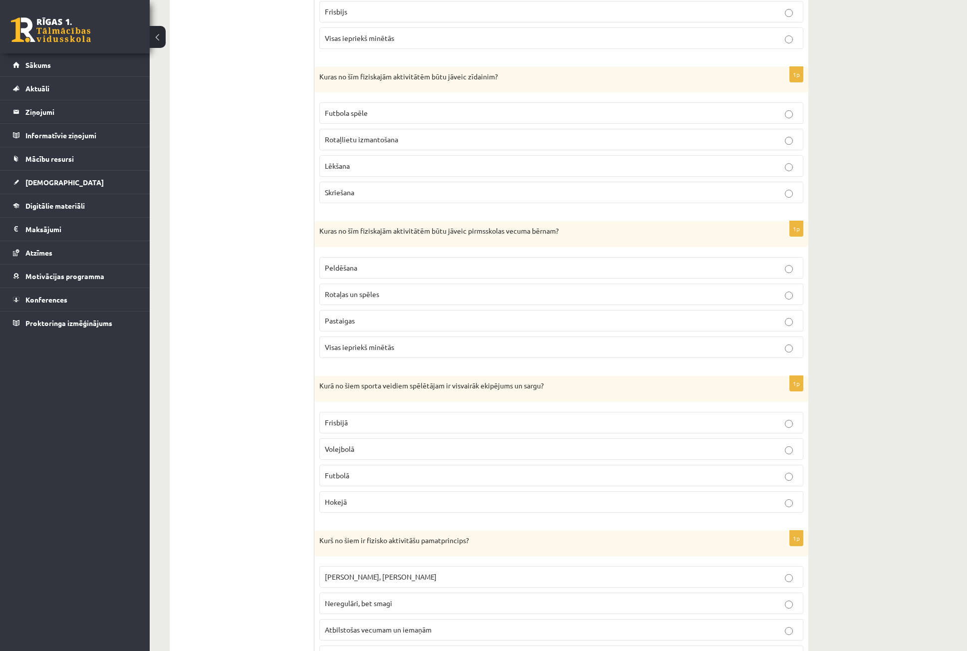
scroll to position [898, 0]
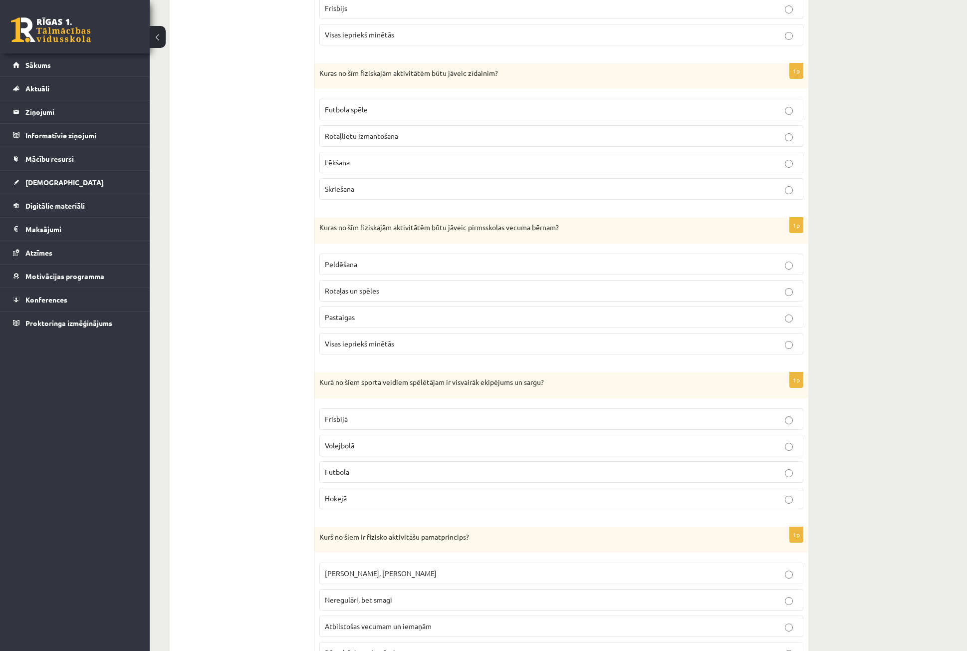
click at [357, 471] on p "Futbolā" at bounding box center [561, 472] width 473 height 10
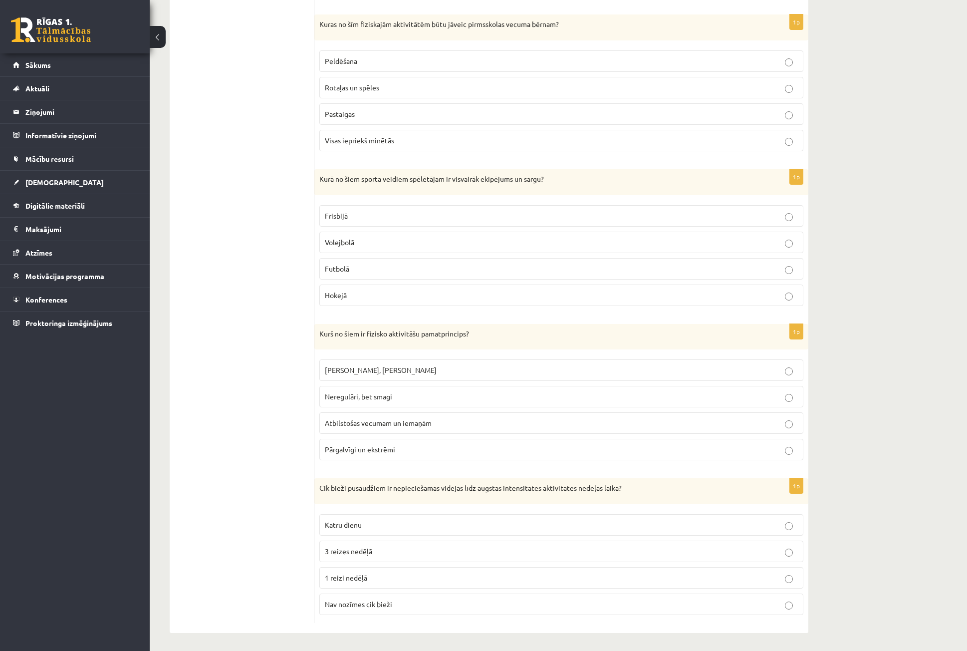
scroll to position [1104, 0]
click at [387, 549] on p "3 reizes nedēļā" at bounding box center [561, 549] width 473 height 10
click at [352, 532] on label "Katru dienu" at bounding box center [561, 522] width 484 height 21
click at [413, 545] on p "3 reizes nedēļā" at bounding box center [561, 549] width 473 height 10
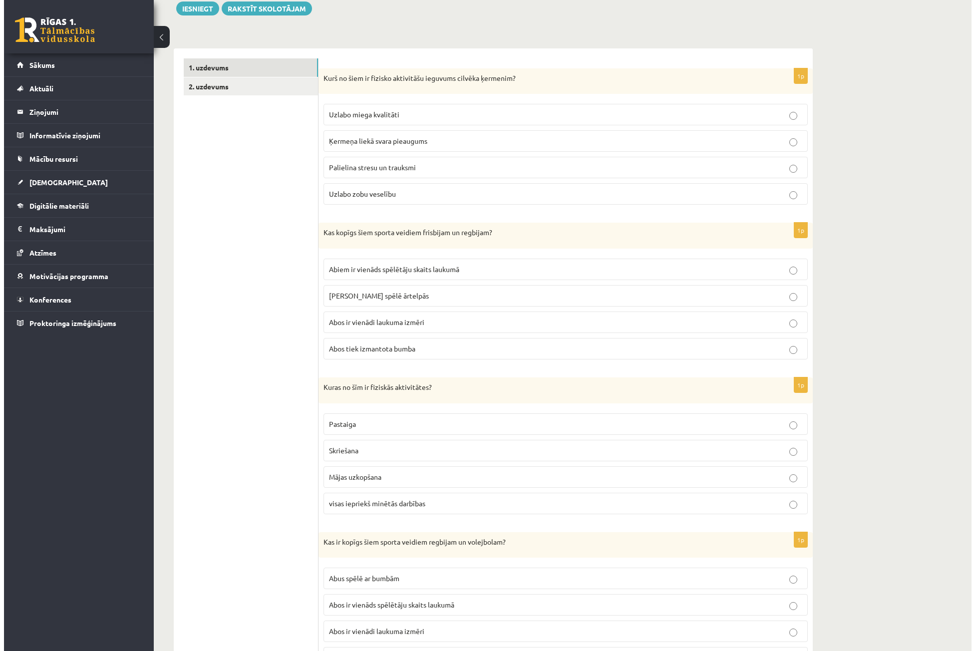
scroll to position [0, 0]
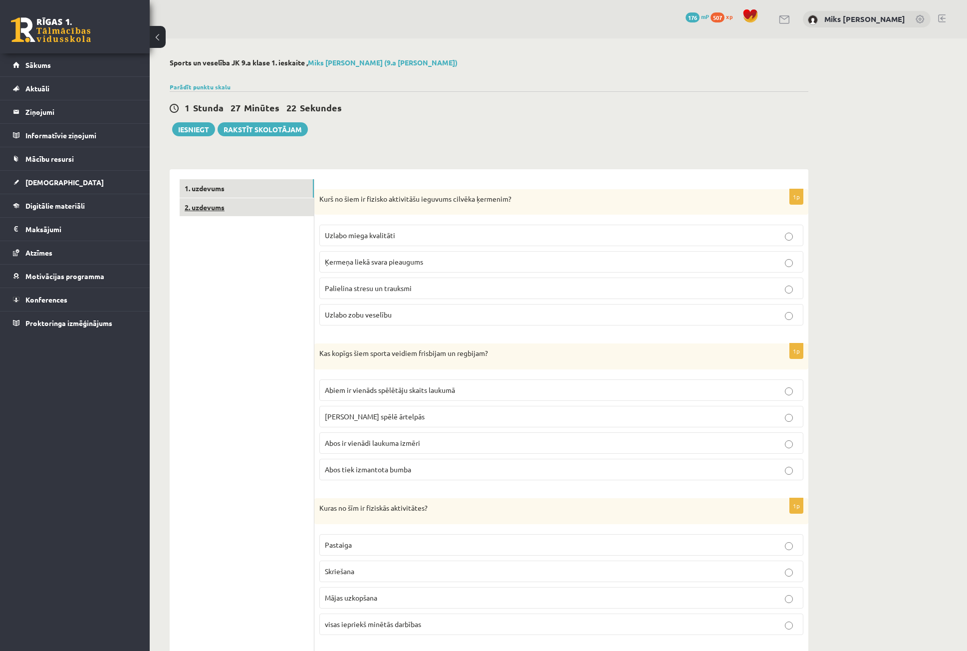
click at [241, 210] on link "2. uzdevums" at bounding box center [247, 207] width 134 height 18
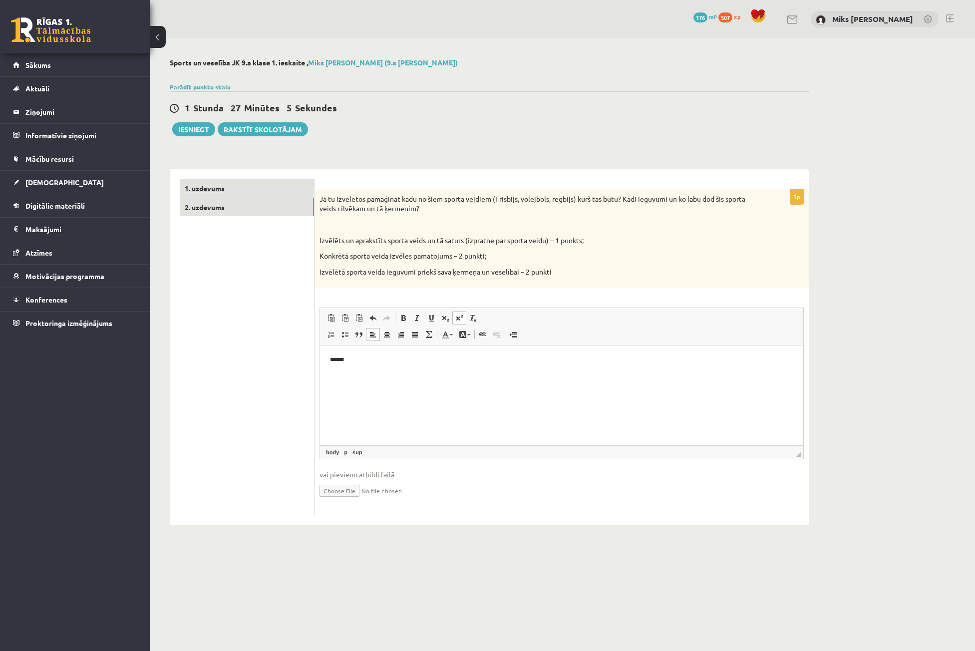
click at [232, 195] on link "1. uzdevums" at bounding box center [247, 188] width 134 height 18
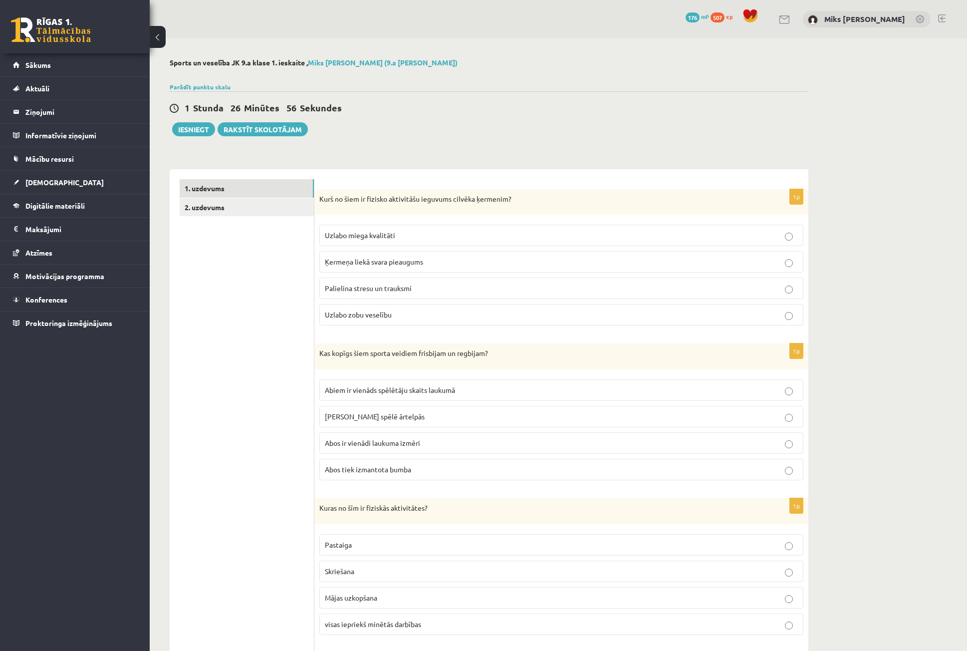
click at [425, 471] on p "Abos tiek izmantota bumba" at bounding box center [561, 469] width 473 height 10
click at [420, 418] on p "Abus spēlē ārtelpās" at bounding box center [561, 416] width 473 height 10
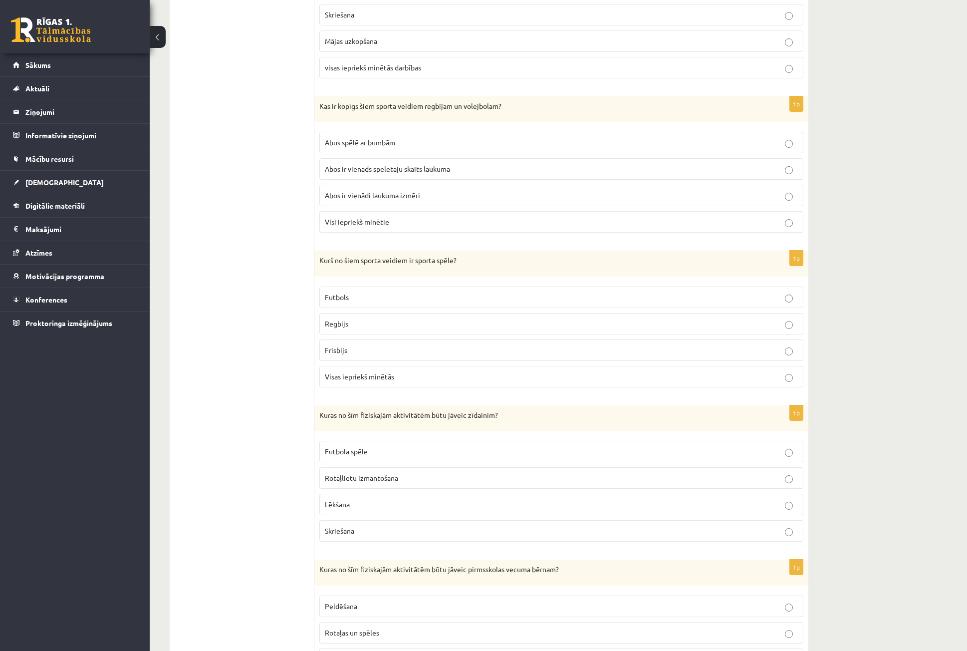
scroll to position [549, 0]
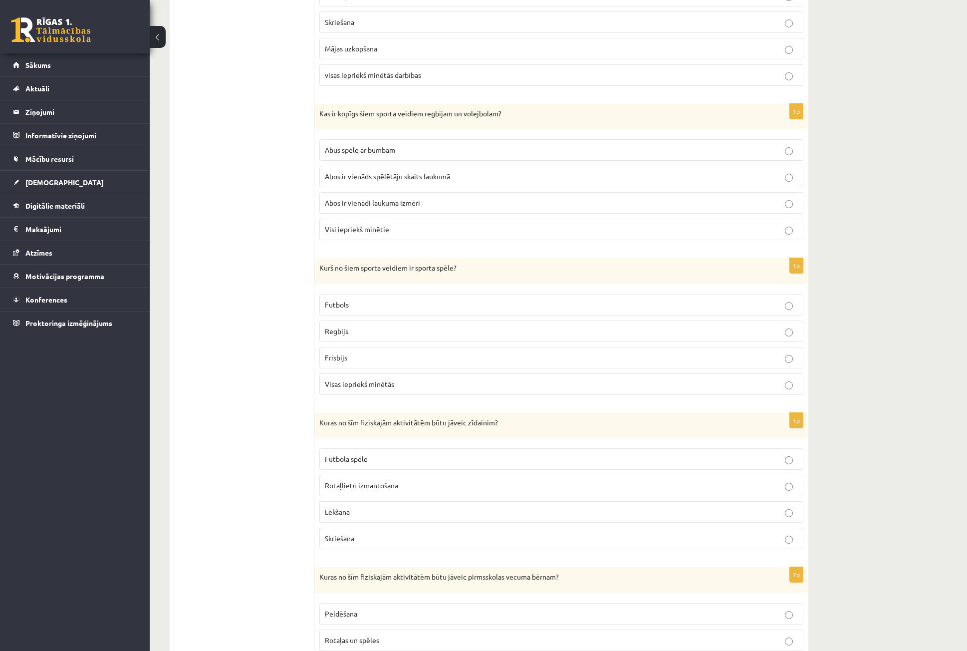
click at [365, 383] on span "Visas iepriekš minētās" at bounding box center [359, 383] width 69 height 9
click at [367, 490] on span "Rotaļlietu izmantošana" at bounding box center [361, 485] width 73 height 9
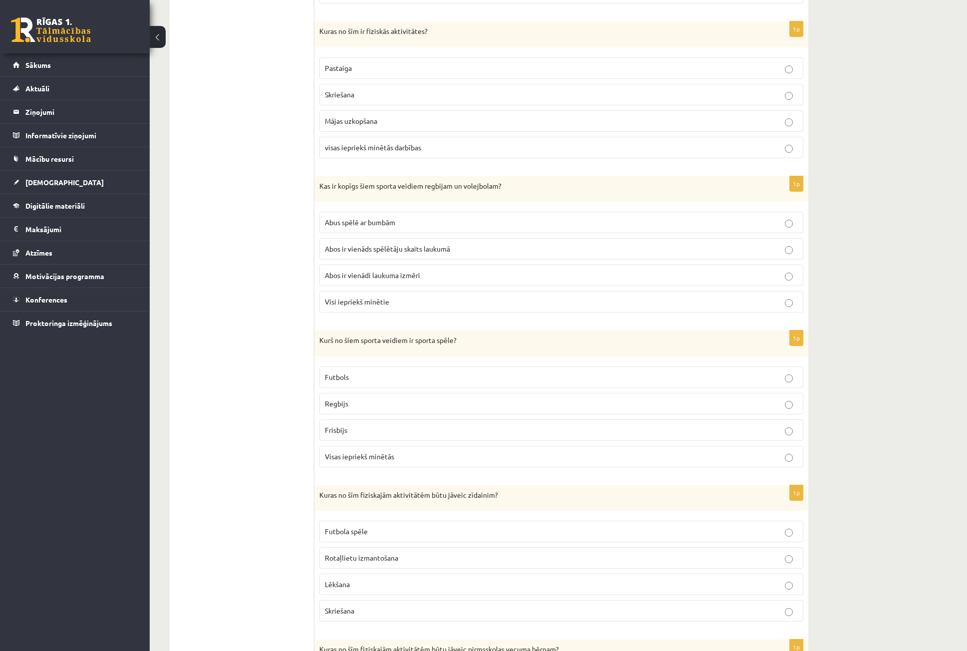
scroll to position [449, 0]
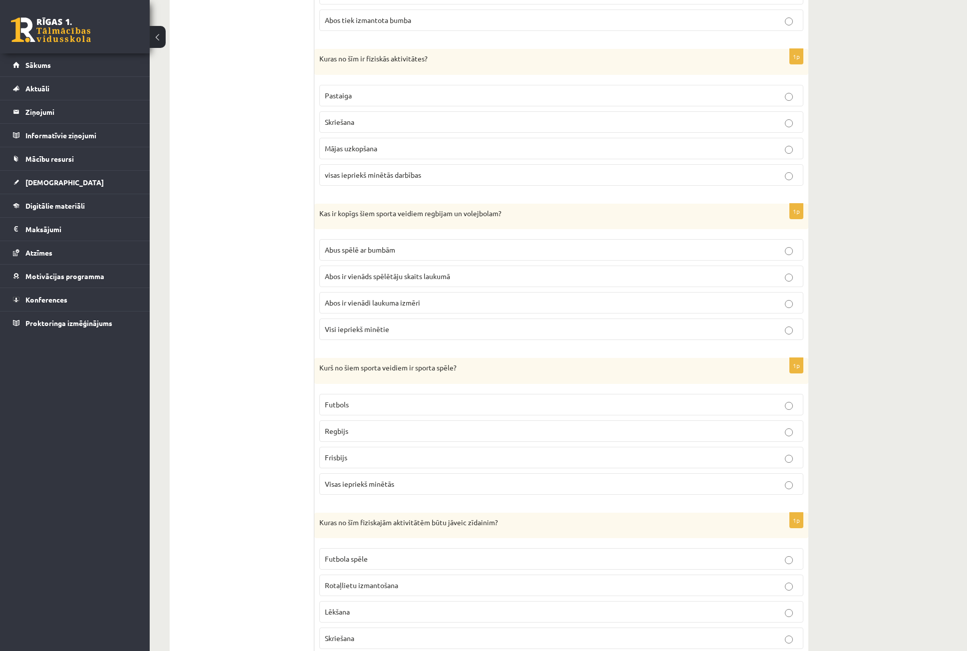
click at [400, 246] on p "Abus spēlē ar bumbām" at bounding box center [561, 250] width 473 height 10
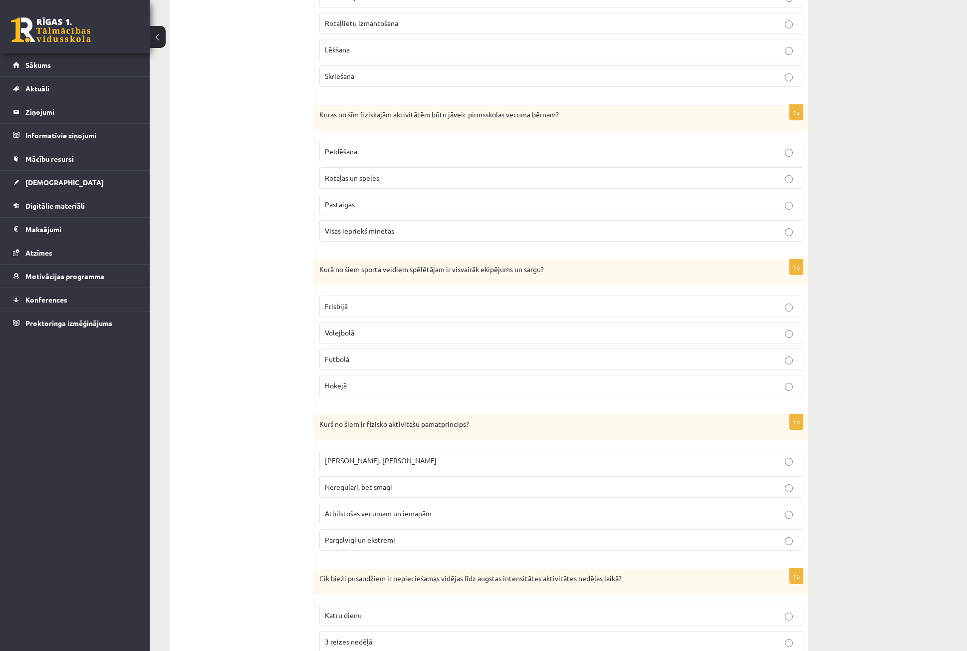
scroll to position [1005, 0]
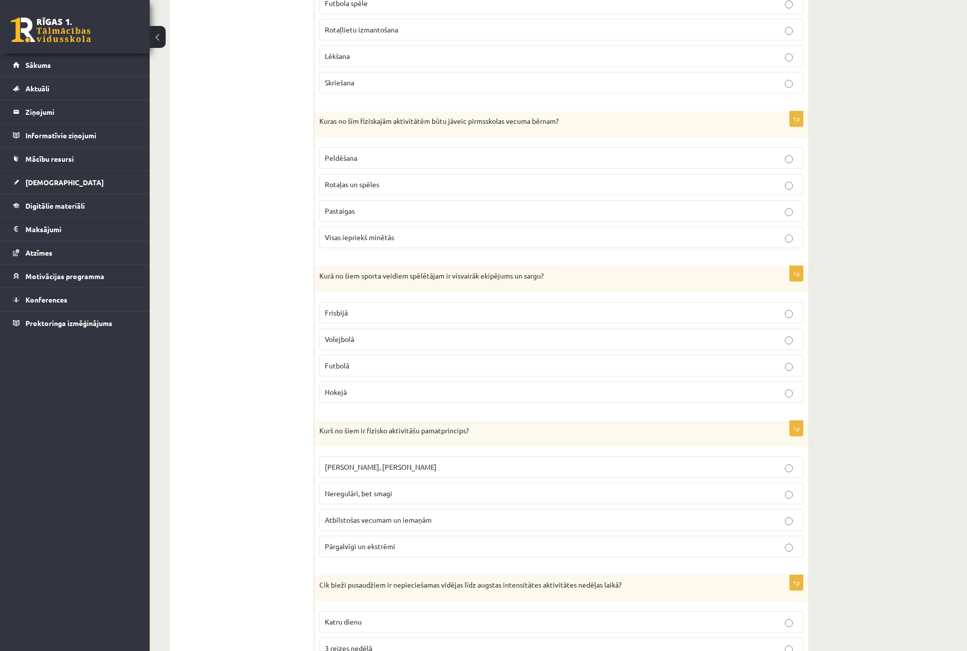
click at [441, 524] on p "Atbilstošas vecumam un iemaņām" at bounding box center [561, 520] width 473 height 10
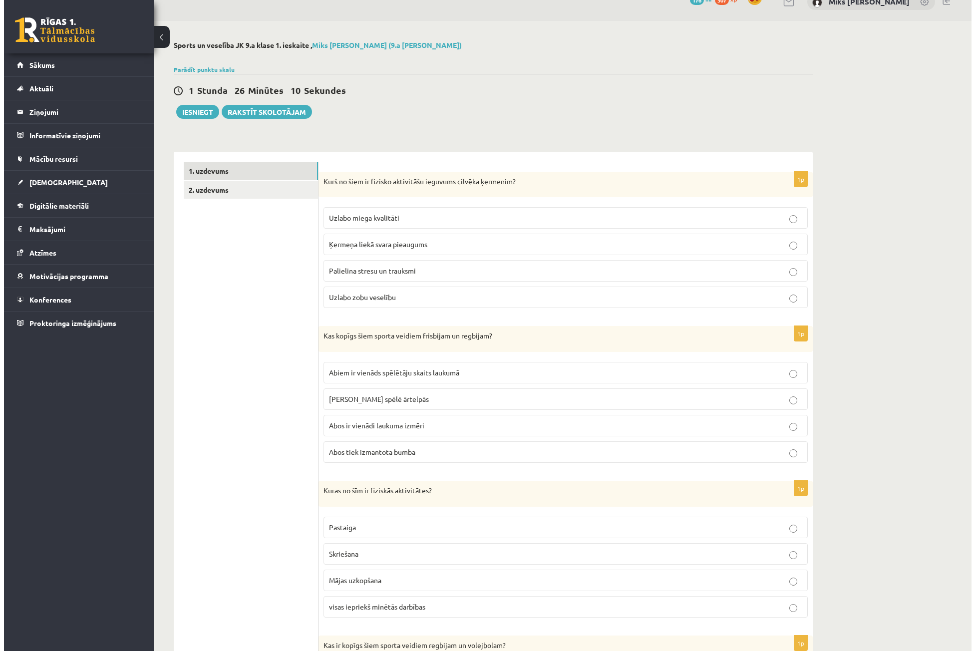
scroll to position [0, 0]
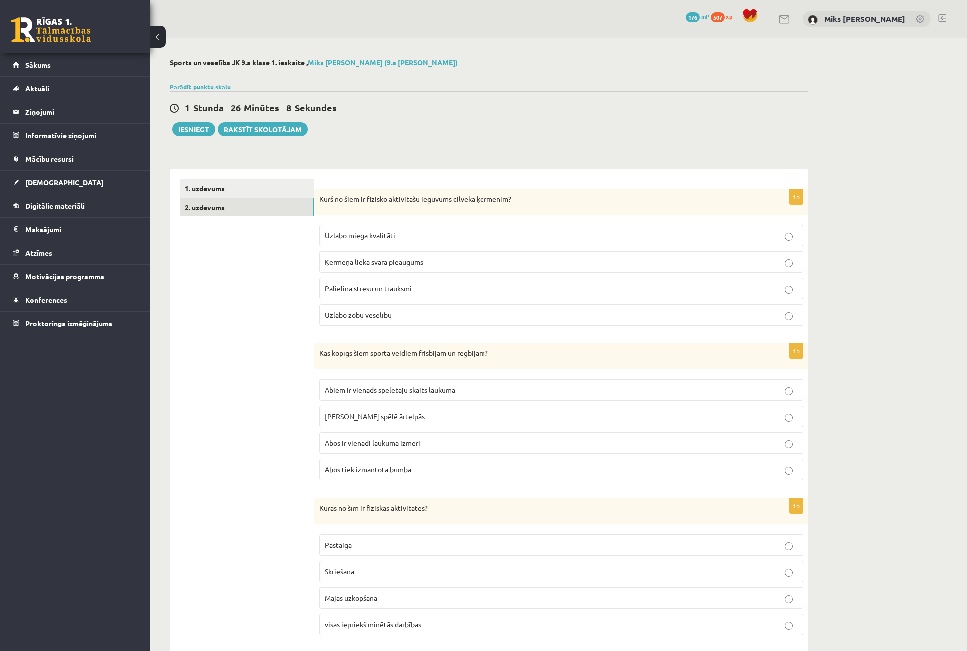
click at [221, 206] on link "2. uzdevums" at bounding box center [247, 207] width 134 height 18
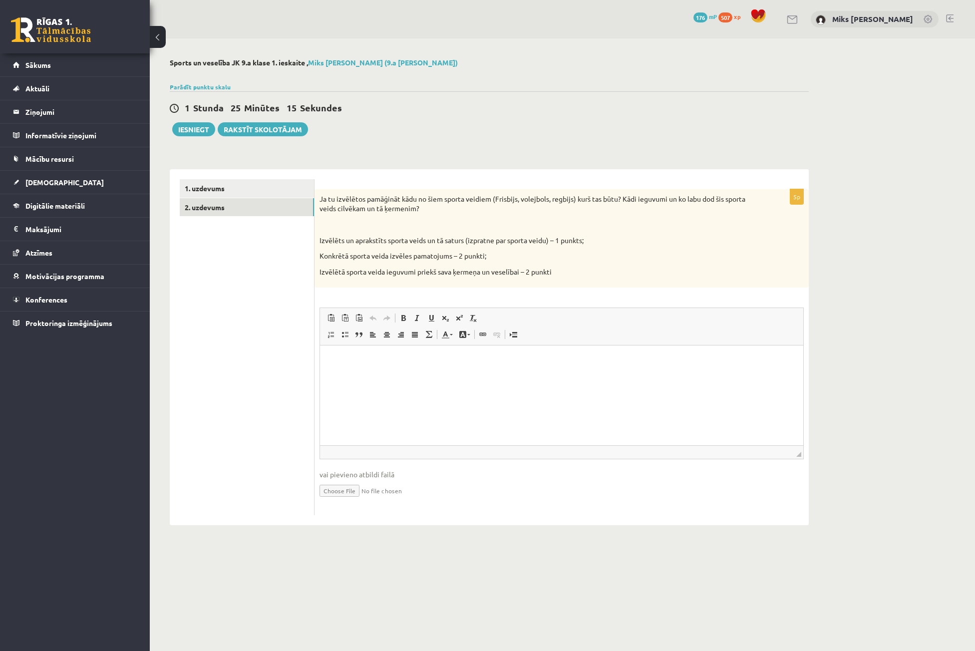
click at [506, 371] on html at bounding box center [561, 360] width 483 height 30
drag, startPoint x: 507, startPoint y: 371, endPoint x: 501, endPoint y: 377, distance: 8.5
click at [501, 376] on html "******" at bounding box center [561, 360] width 483 height 30
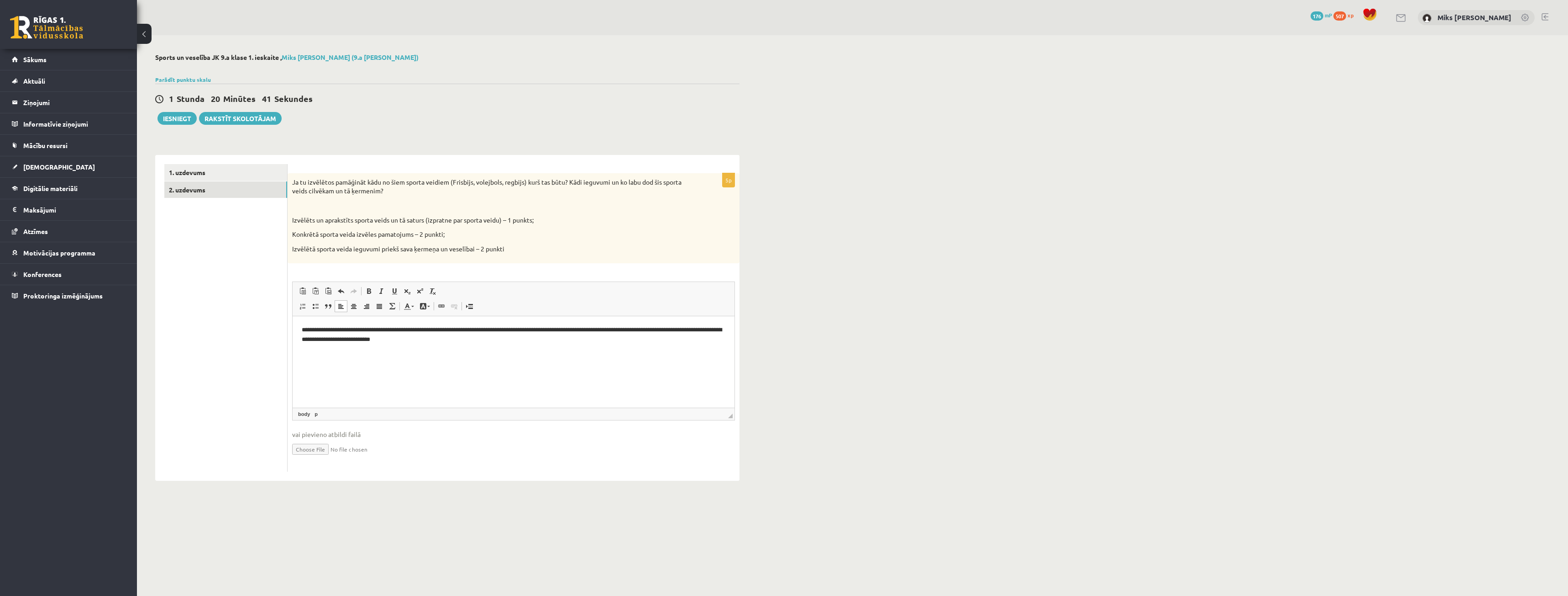
click at [485, 337] on p "**********" at bounding box center [513, 334] width 424 height 19
click at [372, 345] on html "**********" at bounding box center [513, 334] width 442 height 38
click at [371, 343] on p "**********" at bounding box center [513, 334] width 424 height 19
click at [513, 343] on p "**********" at bounding box center [513, 334] width 424 height 19
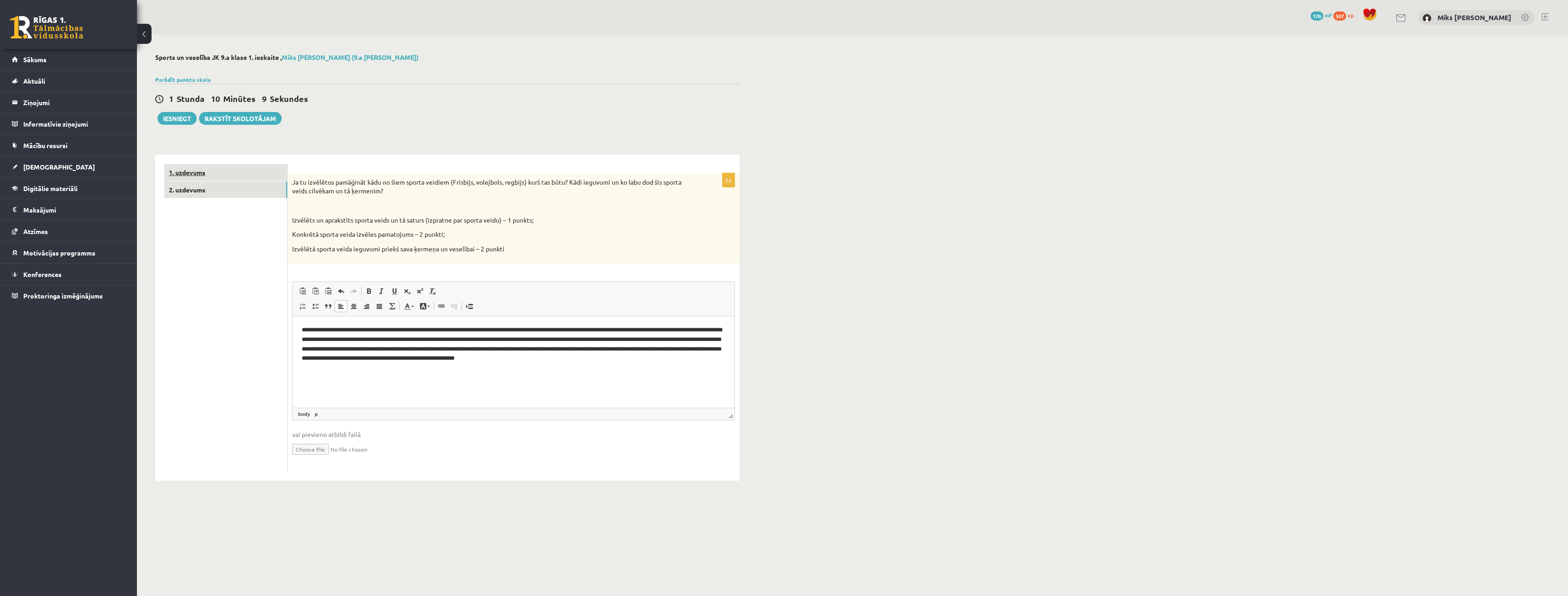
click at [218, 168] on link "1. uzdevums" at bounding box center [226, 172] width 123 height 16
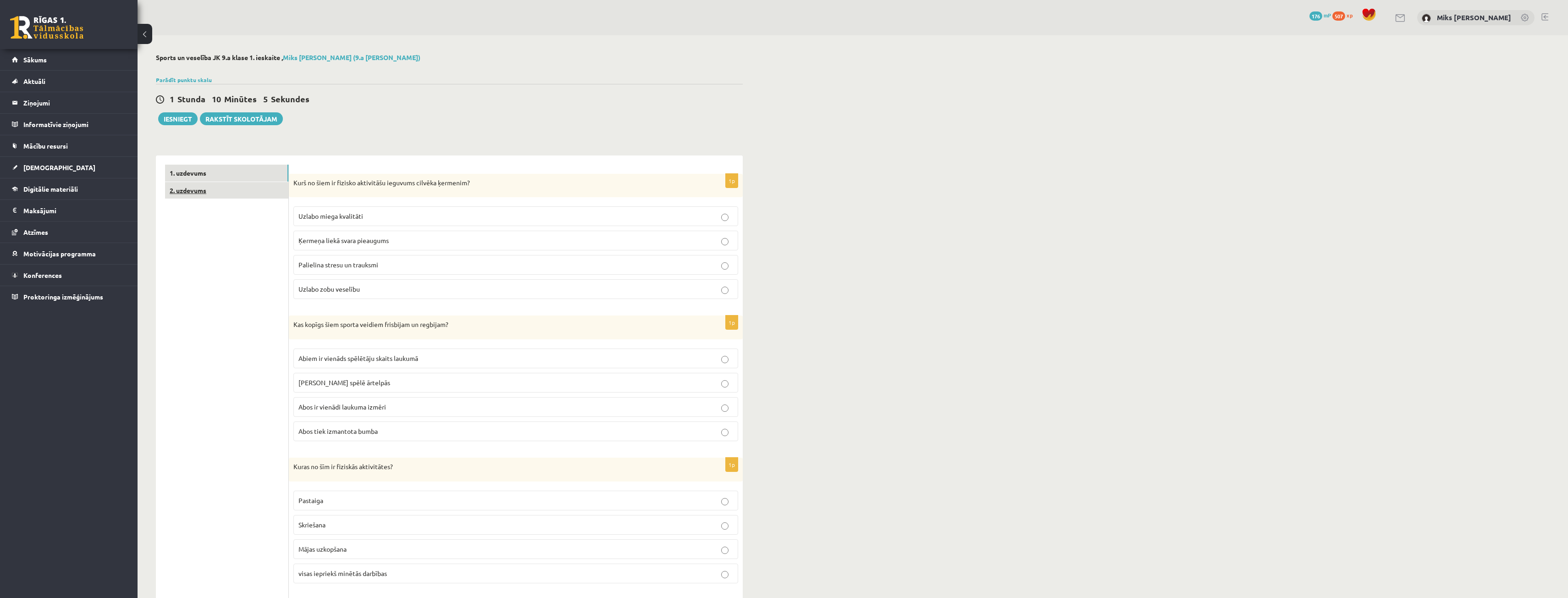
click at [196, 184] on link "2. uzdevums" at bounding box center [227, 190] width 123 height 17
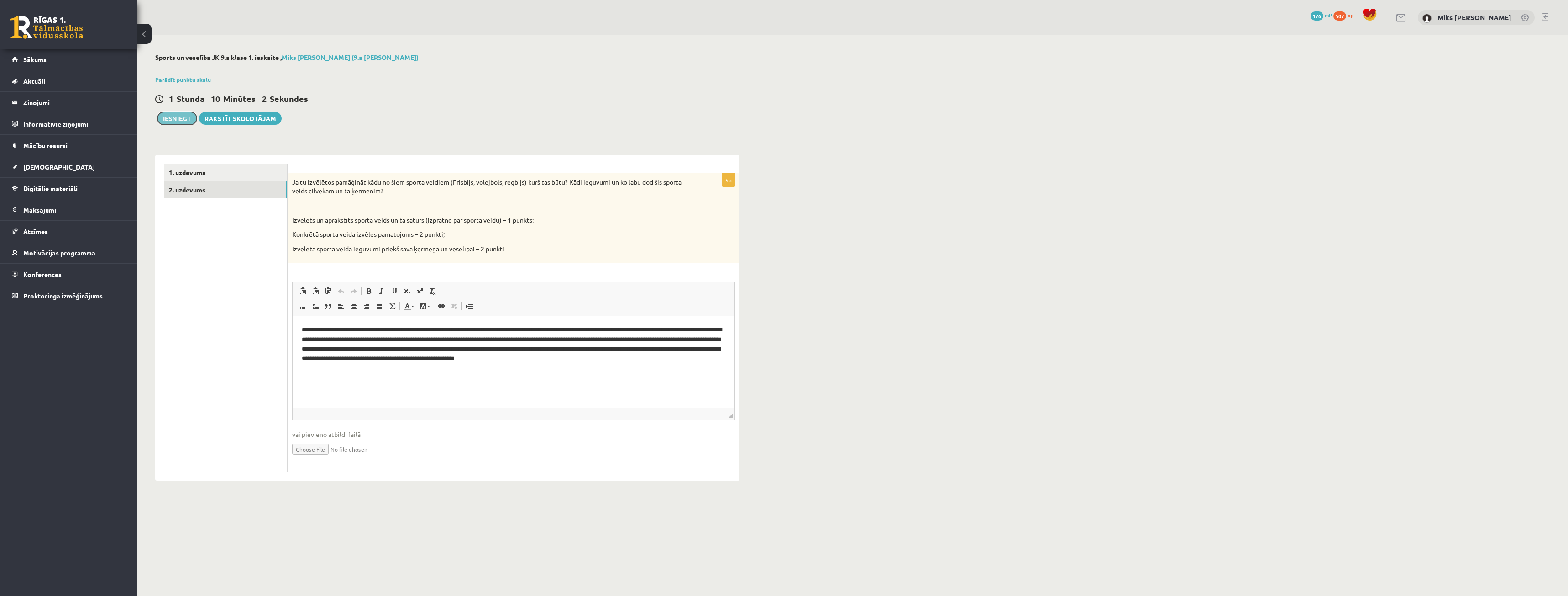
click at [177, 123] on button "Iesniegt" at bounding box center [177, 118] width 39 height 13
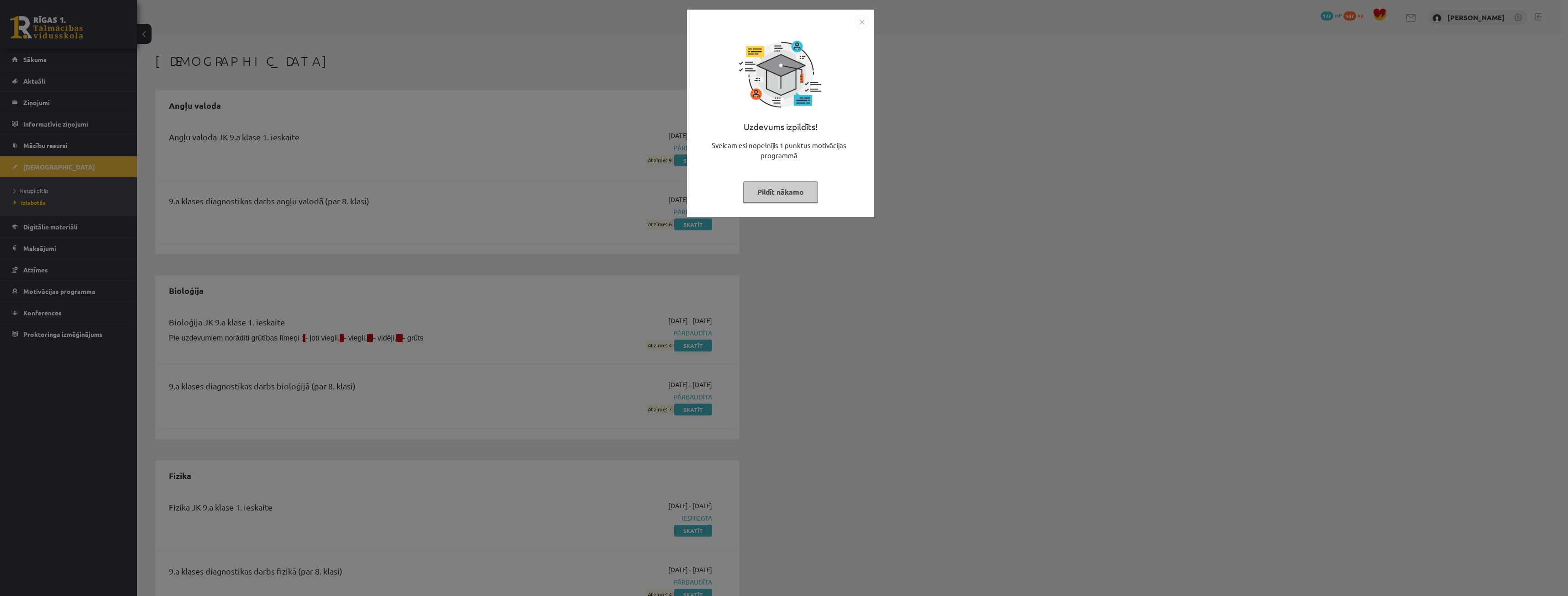
click at [785, 197] on button "Pildīt nākamo" at bounding box center [780, 191] width 75 height 21
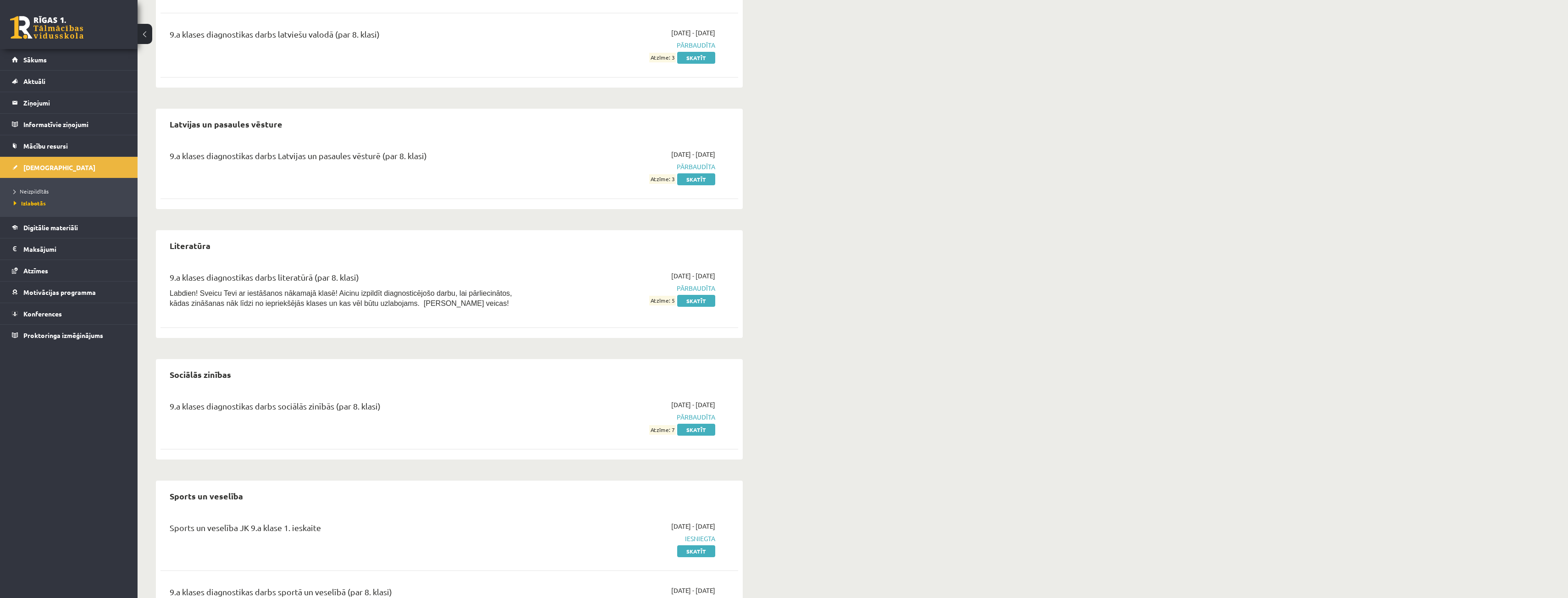
scroll to position [790, 0]
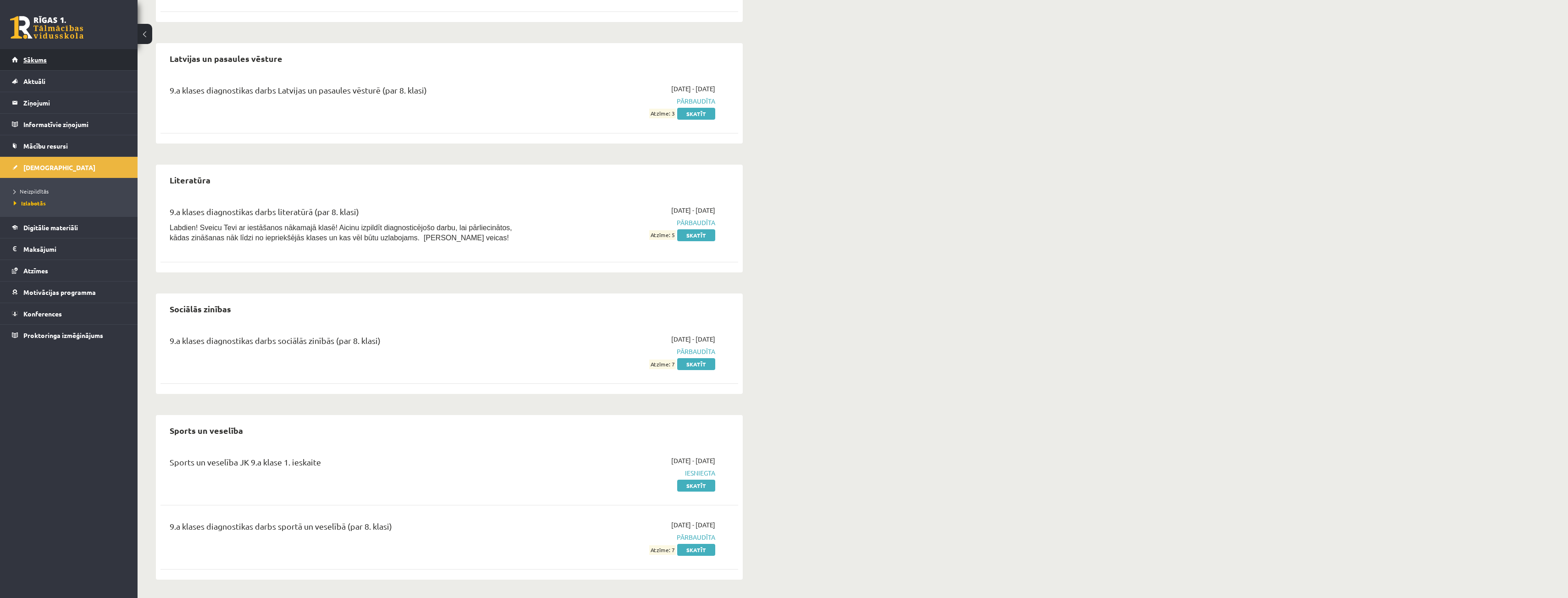
click at [95, 57] on link "Sākums" at bounding box center [69, 59] width 114 height 21
